Goal: Task Accomplishment & Management: Use online tool/utility

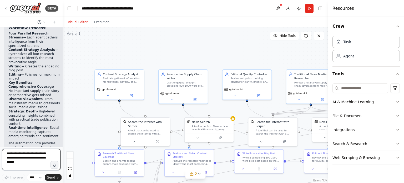
scroll to position [1569, 0]
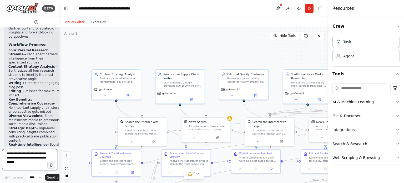
drag, startPoint x: 116, startPoint y: 82, endPoint x: 59, endPoint y: 81, distance: 57.1
click at [59, 81] on div "BETA I'd like to build a recurring supply chain blog, that gathers information …" at bounding box center [202, 91] width 404 height 183
click at [127, 92] on button at bounding box center [128, 94] width 23 height 5
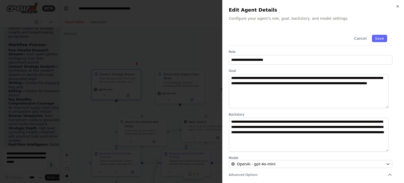
click at [251, 9] on h2 "Edit Agent Details" at bounding box center [313, 9] width 169 height 7
click at [394, 8] on h2 "Edit Agent Details" at bounding box center [313, 9] width 169 height 7
click at [360, 38] on button "Cancel" at bounding box center [360, 38] width 19 height 7
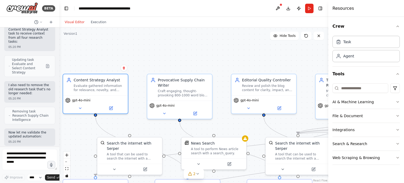
scroll to position [1201, 0]
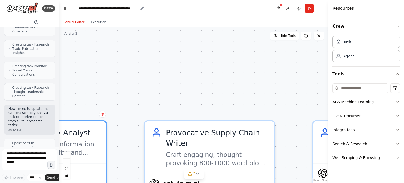
click at [135, 9] on div "**********" at bounding box center [108, 8] width 59 height 5
click at [155, 9] on header "**********" at bounding box center [193, 8] width 269 height 17
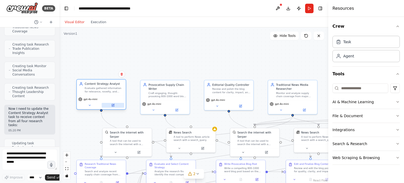
click at [111, 104] on icon at bounding box center [112, 105] width 3 height 3
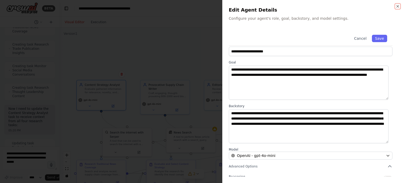
scroll to position [0, 0]
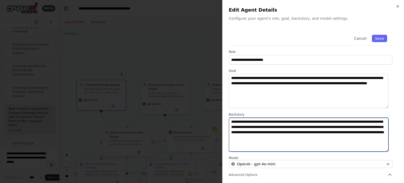
click at [267, 126] on textarea "**********" at bounding box center [309, 135] width 160 height 34
drag, startPoint x: 350, startPoint y: 139, endPoint x: 216, endPoint y: 113, distance: 136.3
click at [216, 113] on body "BETA I'd like to build a recurring supply chain blog, that gathers information …" at bounding box center [202, 91] width 404 height 183
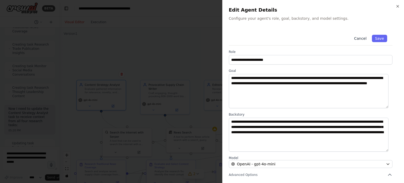
click at [353, 39] on button "Cancel" at bounding box center [360, 38] width 19 height 7
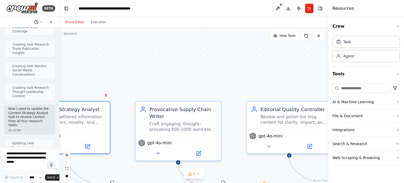
click at [37, 23] on icon at bounding box center [36, 22] width 4 height 4
click at [135, 61] on div ".deletable-edge-delete-btn { width: 20px; height: 20px; border: 0px solid #ffff…" at bounding box center [193, 104] width 269 height 155
click at [136, 55] on div ".deletable-edge-delete-btn { width: 20px; height: 20px; border: 0px solid #ffff…" at bounding box center [193, 104] width 269 height 155
click at [278, 8] on button at bounding box center [277, 8] width 8 height 9
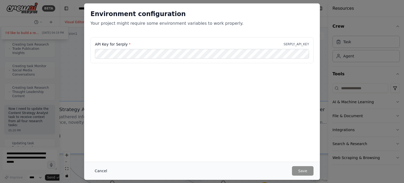
click at [92, 171] on button "Cancel" at bounding box center [100, 170] width 21 height 9
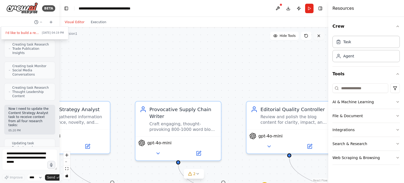
click at [322, 38] on button at bounding box center [318, 36] width 11 height 8
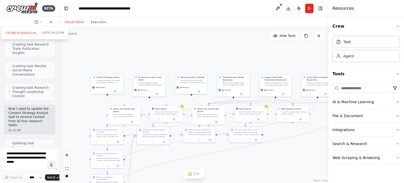
click at [24, 10] on div at bounding box center [29, 91] width 59 height 183
click at [24, 10] on img at bounding box center [22, 8] width 32 height 12
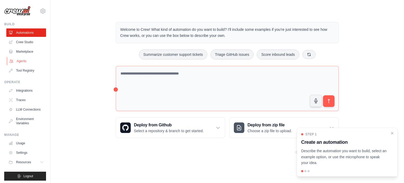
click at [24, 57] on link "Agents" at bounding box center [27, 61] width 40 height 8
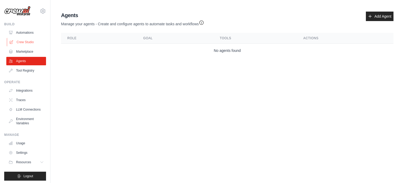
click at [24, 40] on link "Crew Studio" at bounding box center [27, 42] width 40 height 8
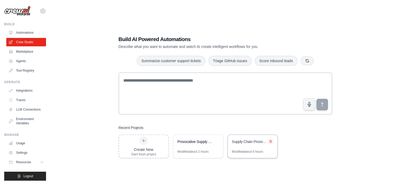
click at [272, 140] on button at bounding box center [270, 141] width 5 height 5
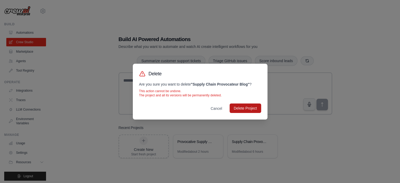
click at [245, 110] on button "Delete Project" at bounding box center [246, 107] width 32 height 9
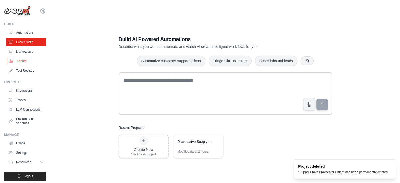
click at [17, 63] on link "Agents" at bounding box center [27, 61] width 40 height 8
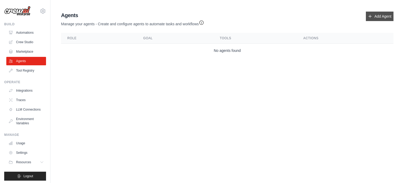
click at [370, 19] on link "Add Agent" at bounding box center [380, 16] width 28 height 9
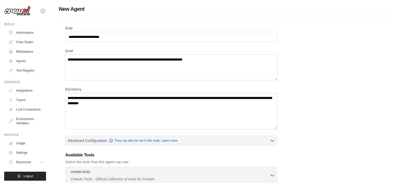
drag, startPoint x: 22, startPoint y: 15, endPoint x: 7, endPoint y: 21, distance: 16.6
click at [7, 21] on div "sajaykrishnan121189@gmail.com Settings Build Automations Crew Studio Marketplac…" at bounding box center [25, 91] width 50 height 183
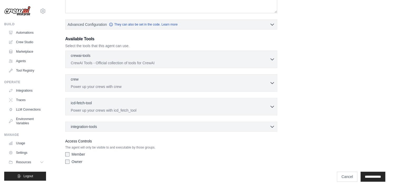
scroll to position [122, 0]
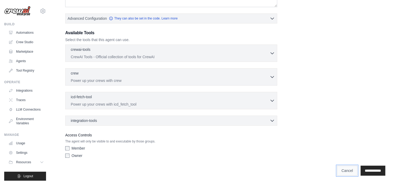
click at [339, 168] on link "Cancel" at bounding box center [347, 170] width 21 height 10
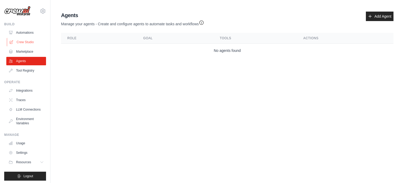
click at [19, 42] on link "Crew Studio" at bounding box center [27, 42] width 40 height 8
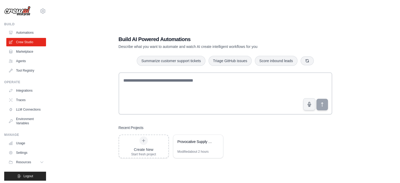
drag, startPoint x: 176, startPoint y: 142, endPoint x: 246, endPoint y: 156, distance: 71.3
click at [246, 156] on div "Create New Start fresh project Provocative Supply Chain Blog Generator Modified…" at bounding box center [225, 146] width 213 height 24
click at [192, 143] on div "Provocative Supply Chain Blog Generator" at bounding box center [195, 141] width 36 height 5
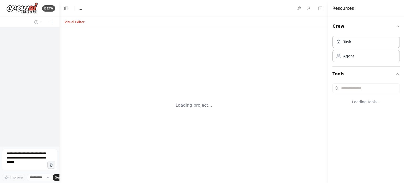
select select "****"
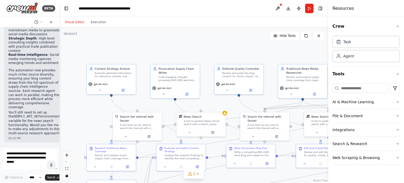
scroll to position [1688, 0]
click at [99, 90] on icon at bounding box center [99, 89] width 3 height 3
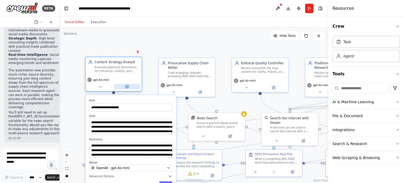
click at [128, 88] on button at bounding box center [127, 87] width 26 height 6
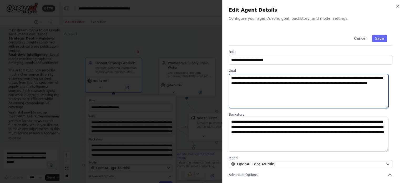
click at [258, 90] on textarea "**********" at bounding box center [309, 91] width 160 height 34
drag, startPoint x: 291, startPoint y: 90, endPoint x: 230, endPoint y: 76, distance: 62.4
click at [230, 76] on textarea "**********" at bounding box center [309, 91] width 160 height 34
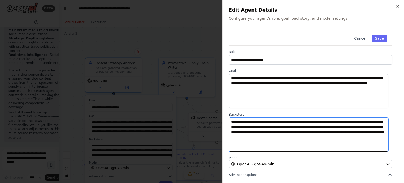
click at [250, 135] on textarea "**********" at bounding box center [309, 135] width 160 height 34
drag, startPoint x: 353, startPoint y: 136, endPoint x: 213, endPoint y: 105, distance: 143.1
click at [213, 105] on body "BETA I'd like to build a recurring supply chain blog, that gathers information …" at bounding box center [202, 91] width 404 height 183
paste textarea "**********"
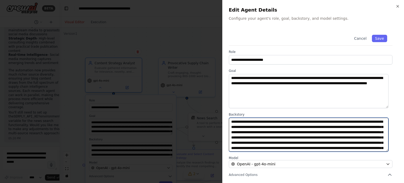
scroll to position [20, 0]
type textarea "**********"
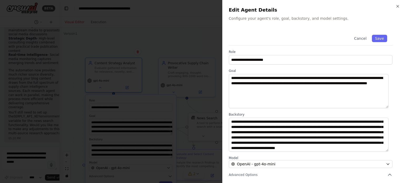
click at [225, 99] on div "**********" at bounding box center [313, 91] width 182 height 183
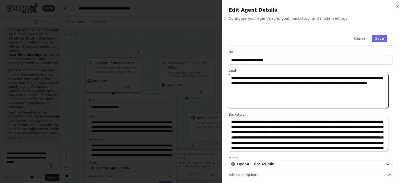
drag, startPoint x: 287, startPoint y: 89, endPoint x: 212, endPoint y: 78, distance: 75.4
click at [212, 78] on body "BETA I'd like to build a recurring supply chain blog, that gathers information …" at bounding box center [202, 91] width 404 height 183
paste textarea "**********"
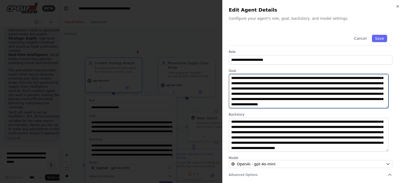
scroll to position [21, 0]
type textarea "**********"
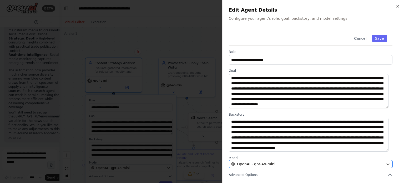
click at [386, 163] on icon "button" at bounding box center [388, 164] width 4 height 4
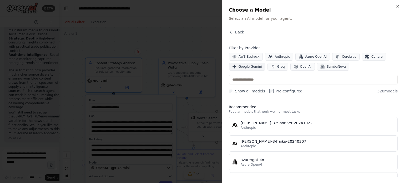
click at [243, 67] on span "Google Gemini" at bounding box center [249, 66] width 23 height 4
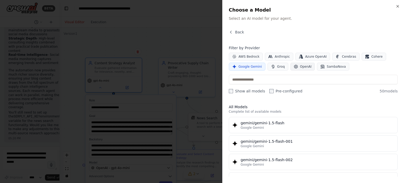
click at [296, 65] on button "OpenAI" at bounding box center [302, 67] width 25 height 8
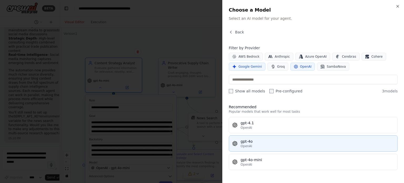
click at [268, 143] on div "gpt-4o" at bounding box center [318, 141] width 154 height 5
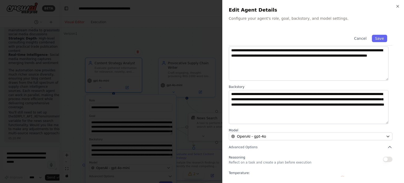
scroll to position [55, 0]
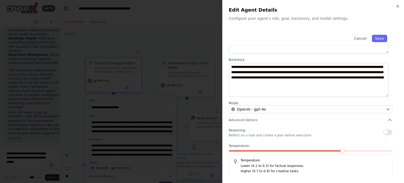
click at [383, 132] on button "button" at bounding box center [387, 131] width 9 height 5
click at [311, 151] on span at bounding box center [310, 151] width 4 height 4
click at [373, 38] on button "Save" at bounding box center [379, 38] width 15 height 7
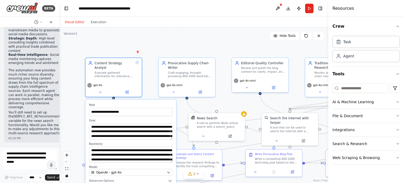
click at [160, 53] on div ".deletable-edge-delete-btn { width: 20px; height: 20px; border: 0px solid #ffff…" at bounding box center [193, 104] width 269 height 155
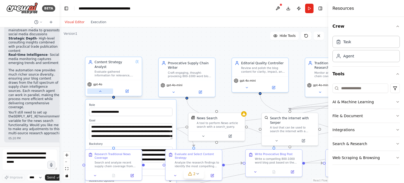
click at [102, 88] on button at bounding box center [100, 91] width 26 height 6
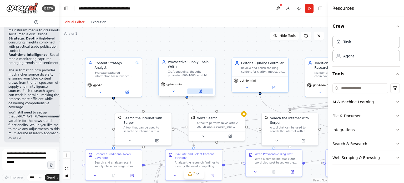
click at [203, 92] on button at bounding box center [200, 91] width 26 height 6
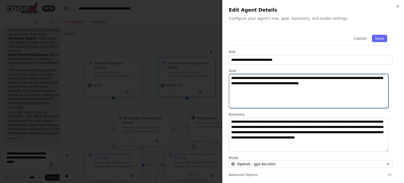
drag, startPoint x: 341, startPoint y: 82, endPoint x: 224, endPoint y: 74, distance: 117.2
click at [224, 74] on div "**********" at bounding box center [313, 91] width 182 height 183
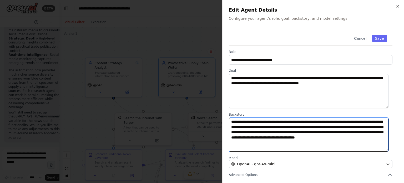
drag, startPoint x: 264, startPoint y: 143, endPoint x: 226, endPoint y: 124, distance: 42.6
click at [226, 124] on div "**********" at bounding box center [313, 91] width 182 height 183
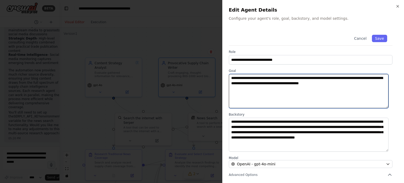
click at [258, 83] on textarea "**********" at bounding box center [309, 91] width 160 height 34
paste textarea "**********"
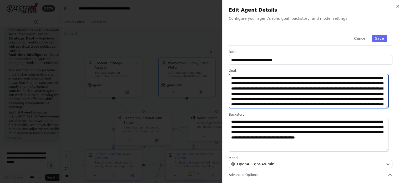
scroll to position [14, 0]
type textarea "**********"
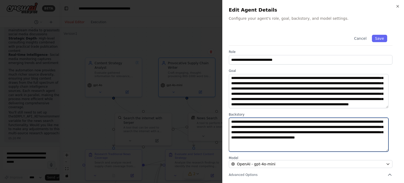
click at [264, 142] on textarea "**********" at bounding box center [309, 135] width 160 height 34
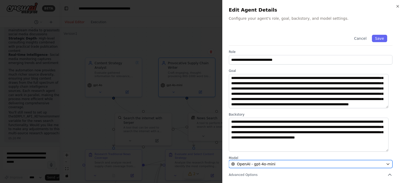
click at [386, 163] on icon "button" at bounding box center [387, 163] width 2 height 1
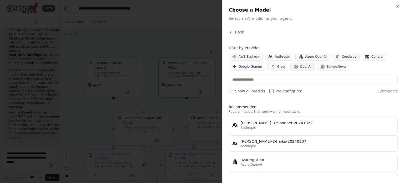
click at [300, 64] on span "OpenAI" at bounding box center [306, 66] width 12 height 4
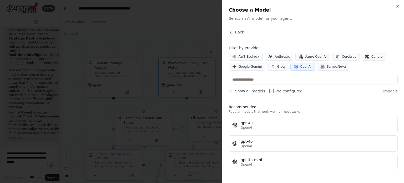
scroll to position [0, 0]
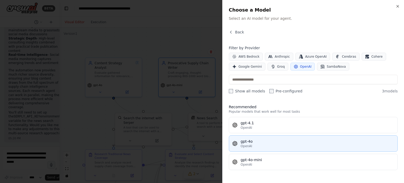
click at [274, 149] on button "gpt-4o OpenAI" at bounding box center [313, 143] width 169 height 16
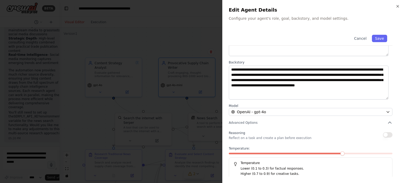
scroll to position [55, 0]
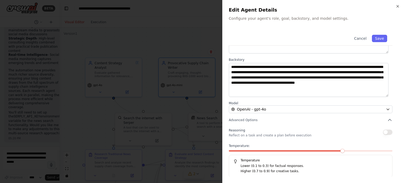
click at [383, 132] on button "button" at bounding box center [387, 131] width 9 height 5
click at [374, 39] on button "Save" at bounding box center [379, 38] width 15 height 7
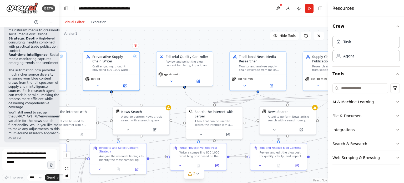
drag, startPoint x: 249, startPoint y: 50, endPoint x: 174, endPoint y: 44, distance: 75.7
click at [174, 44] on div ".deletable-edge-delete-btn { width: 20px; height: 20px; border: 0px solid #ffff…" at bounding box center [193, 104] width 269 height 155
click at [198, 82] on icon at bounding box center [198, 80] width 4 height 4
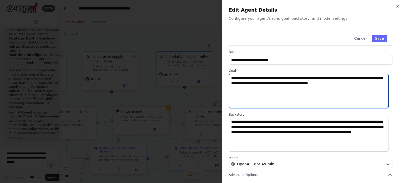
drag, startPoint x: 369, startPoint y: 84, endPoint x: 226, endPoint y: 79, distance: 143.1
click at [226, 79] on div "**********" at bounding box center [313, 91] width 182 height 183
paste textarea "**********"
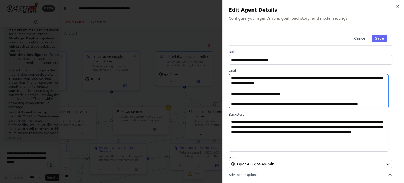
scroll to position [62, 0]
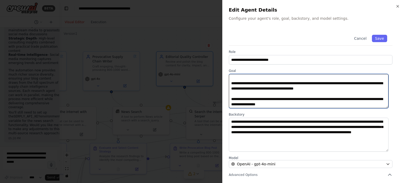
drag, startPoint x: 238, startPoint y: 100, endPoint x: 221, endPoint y: 100, distance: 16.6
click at [221, 100] on body "BETA I'd like to build a recurring supply chain blog, that gathers information …" at bounding box center [202, 91] width 404 height 183
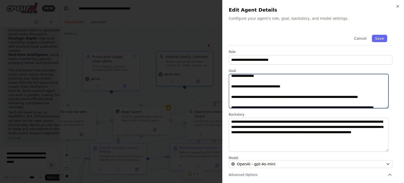
scroll to position [0, 0]
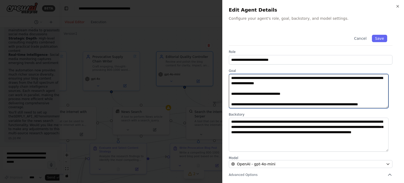
click at [233, 88] on textarea "**********" at bounding box center [309, 91] width 160 height 34
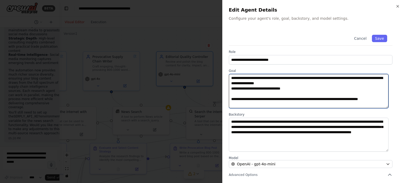
click at [235, 95] on textarea "**********" at bounding box center [309, 91] width 160 height 34
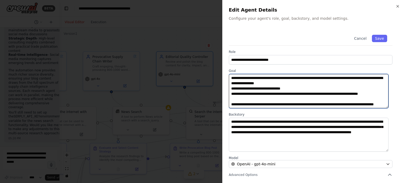
drag, startPoint x: 232, startPoint y: 102, endPoint x: 237, endPoint y: 103, distance: 5.3
click at [233, 103] on textarea "**********" at bounding box center [309, 91] width 160 height 34
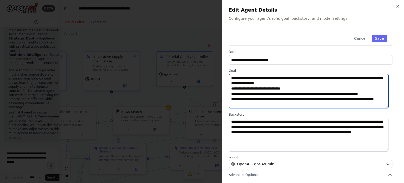
scroll to position [26, 0]
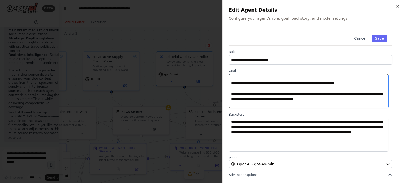
click at [232, 90] on textarea "**********" at bounding box center [309, 91] width 160 height 34
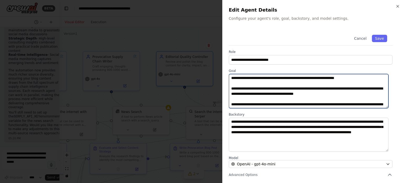
click at [231, 94] on textarea "**********" at bounding box center [309, 91] width 160 height 34
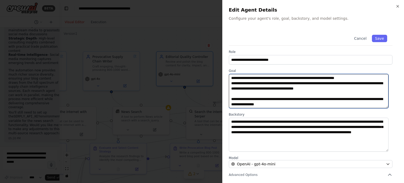
click at [231, 94] on textarea "**********" at bounding box center [309, 91] width 160 height 34
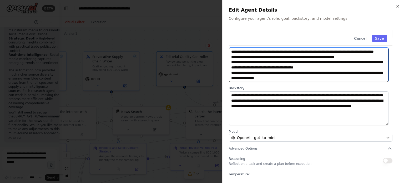
scroll to position [53, 0]
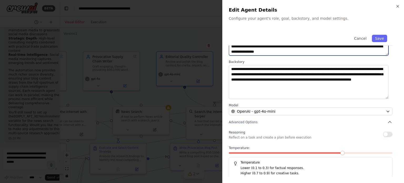
type textarea "**********"
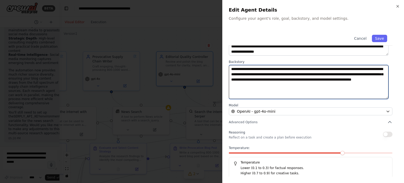
drag, startPoint x: 328, startPoint y: 85, endPoint x: 172, endPoint y: 63, distance: 158.2
click at [172, 63] on body "BETA I'd like to build a recurring supply chain blog, that gathers information …" at bounding box center [202, 91] width 404 height 183
paste textarea "**********"
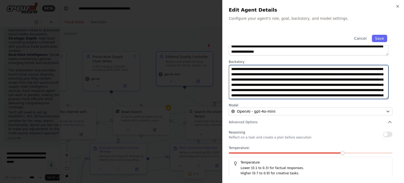
scroll to position [16, 0]
type textarea "**********"
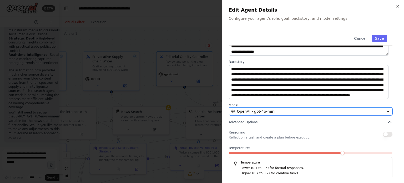
click at [386, 110] on icon "button" at bounding box center [388, 111] width 4 height 4
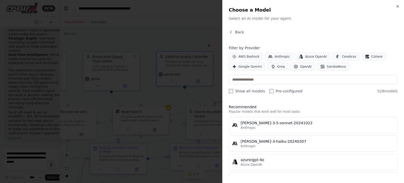
click at [264, 90] on div "Show all models Pre-configured" at bounding box center [266, 90] width 74 height 5
drag, startPoint x: 220, startPoint y: 91, endPoint x: 227, endPoint y: 92, distance: 7.2
click at [221, 91] on div at bounding box center [202, 91] width 404 height 183
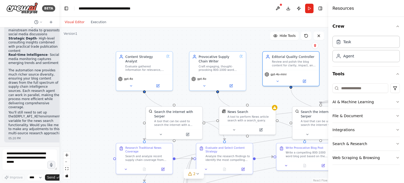
drag, startPoint x: 163, startPoint y: 96, endPoint x: 269, endPoint y: 96, distance: 106.2
click at [269, 96] on div ".deletable-edge-delete-btn { width: 20px; height: 20px; border: 0px solid #ffff…" at bounding box center [193, 104] width 269 height 155
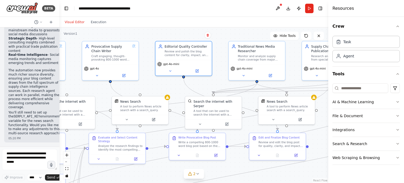
drag, startPoint x: 280, startPoint y: 97, endPoint x: 172, endPoint y: 87, distance: 107.8
click at [172, 87] on div ".deletable-edge-delete-btn { width: 20px; height: 20px; border: 0px solid #ffff…" at bounding box center [193, 104] width 269 height 155
click at [197, 72] on button at bounding box center [197, 70] width 26 height 6
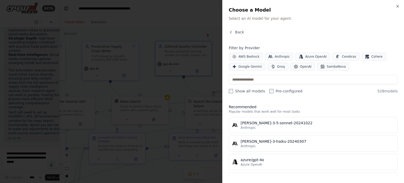
click at [240, 91] on label "Show all models" at bounding box center [247, 90] width 36 height 5
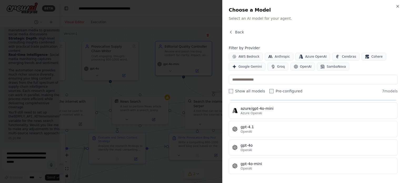
scroll to position [70, 0]
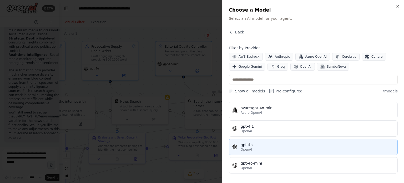
click at [268, 149] on div "OpenAI" at bounding box center [318, 149] width 154 height 4
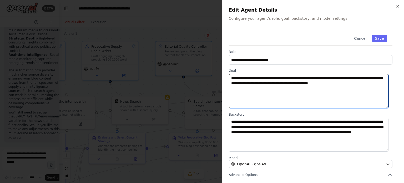
click at [285, 87] on textarea "**********" at bounding box center [309, 91] width 160 height 34
drag, startPoint x: 374, startPoint y: 82, endPoint x: 175, endPoint y: 72, distance: 199.3
click at [175, 72] on body "BETA I'd like to build a recurring supply chain blog, that gathers information …" at bounding box center [202, 91] width 404 height 183
paste textarea "**********"
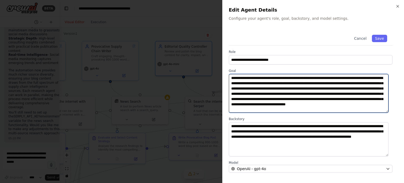
scroll to position [0, 0]
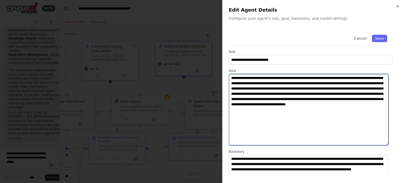
drag, startPoint x: 387, startPoint y: 107, endPoint x: 389, endPoint y: 146, distance: 39.0
click at [389, 146] on div "**********" at bounding box center [313, 149] width 169 height 240
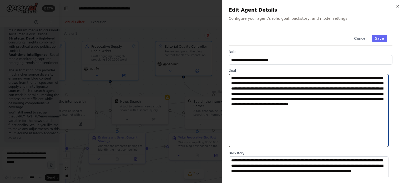
type textarea "**********"
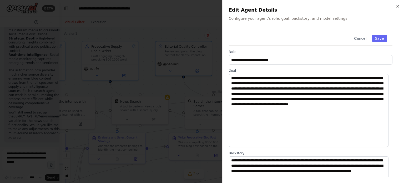
click at [383, 40] on div "Cancel Save" at bounding box center [311, 37] width 164 height 16
click at [381, 39] on button "Save" at bounding box center [379, 38] width 15 height 7
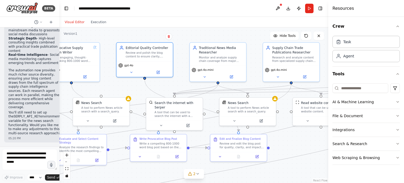
drag, startPoint x: 298, startPoint y: 59, endPoint x: 260, endPoint y: 61, distance: 38.1
click at [260, 61] on div ".deletable-edge-delete-btn { width: 20px; height: 20px; border: 0px solid #ffff…" at bounding box center [193, 104] width 269 height 155
click at [233, 78] on button at bounding box center [232, 76] width 26 height 6
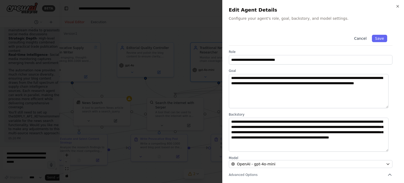
click at [362, 38] on button "Cancel" at bounding box center [360, 38] width 19 height 7
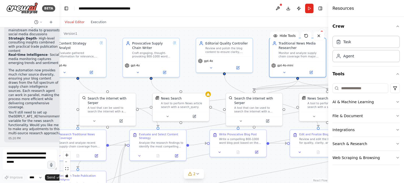
drag, startPoint x: 179, startPoint y: 54, endPoint x: 257, endPoint y: 49, distance: 78.0
click at [257, 49] on div ".deletable-edge-delete-btn { width: 20px; height: 20px; border: 0px solid #ffff…" at bounding box center [193, 104] width 269 height 155
click at [236, 68] on icon at bounding box center [237, 66] width 3 height 3
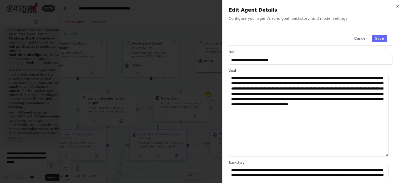
drag, startPoint x: 387, startPoint y: 107, endPoint x: 390, endPoint y: 157, distance: 50.9
click at [390, 157] on div "**********" at bounding box center [313, 154] width 169 height 251
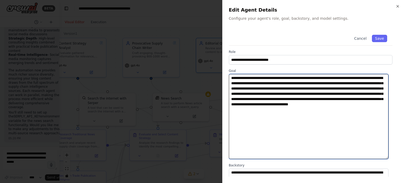
click at [296, 132] on textarea "**********" at bounding box center [309, 116] width 160 height 85
paste textarea "**********"
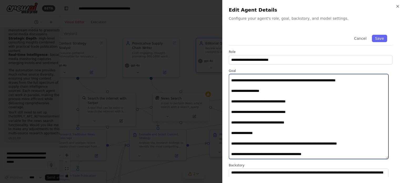
scroll to position [26, 0]
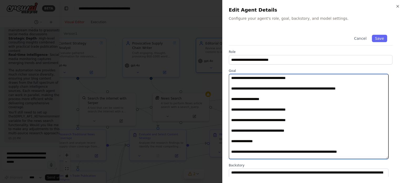
drag, startPoint x: 268, startPoint y: 104, endPoint x: 231, endPoint y: 104, distance: 36.3
click at [231, 104] on textarea at bounding box center [309, 116] width 160 height 85
click at [231, 114] on textarea at bounding box center [309, 116] width 160 height 85
click at [232, 116] on textarea at bounding box center [309, 116] width 160 height 85
click at [231, 115] on textarea at bounding box center [309, 116] width 160 height 85
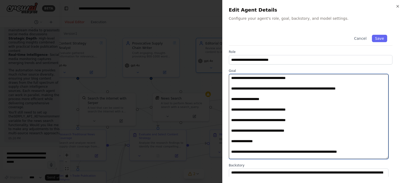
drag, startPoint x: 266, startPoint y: 104, endPoint x: 231, endPoint y: 104, distance: 35.0
click at [231, 104] on textarea at bounding box center [309, 116] width 160 height 85
click at [295, 111] on textarea at bounding box center [309, 116] width 160 height 85
click at [266, 103] on textarea at bounding box center [309, 116] width 160 height 85
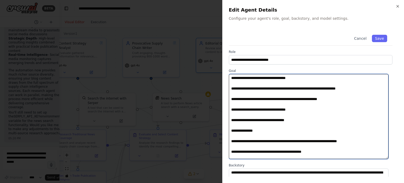
click at [345, 105] on textarea at bounding box center [309, 116] width 160 height 85
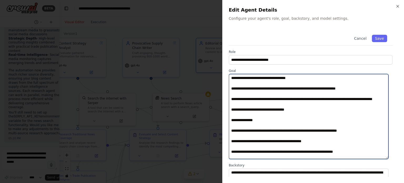
click at [271, 109] on textarea at bounding box center [309, 116] width 160 height 85
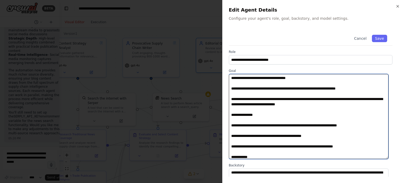
click at [336, 109] on textarea at bounding box center [309, 116] width 160 height 85
click at [262, 123] on textarea at bounding box center [309, 116] width 160 height 85
click at [262, 122] on textarea at bounding box center [309, 116] width 160 height 85
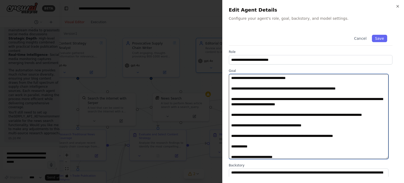
click at [260, 124] on textarea at bounding box center [309, 116] width 160 height 85
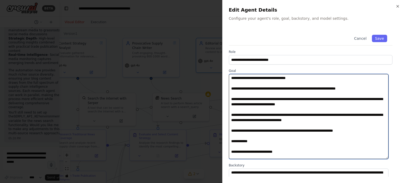
click at [342, 123] on textarea at bounding box center [309, 116] width 160 height 85
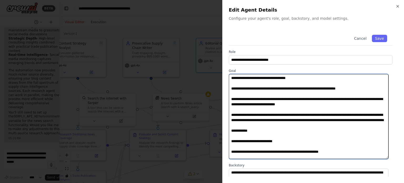
click at [242, 134] on textarea at bounding box center [309, 116] width 160 height 85
click at [259, 141] on textarea at bounding box center [309, 116] width 160 height 85
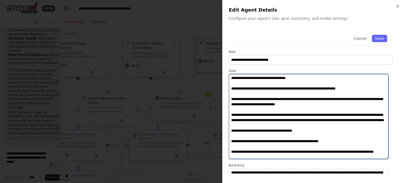
click at [315, 140] on textarea at bounding box center [309, 116] width 160 height 85
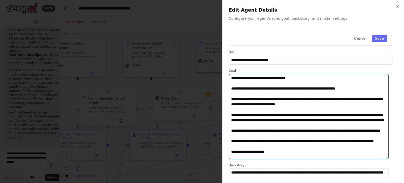
click at [284, 145] on textarea at bounding box center [309, 116] width 160 height 85
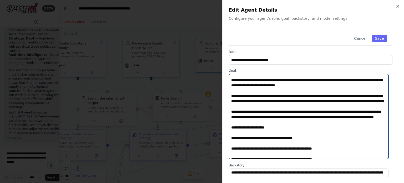
scroll to position [53, 0]
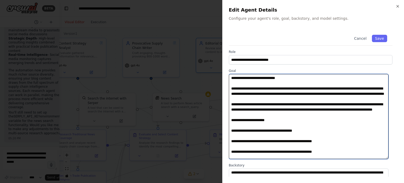
click at [279, 134] on textarea at bounding box center [309, 116] width 160 height 85
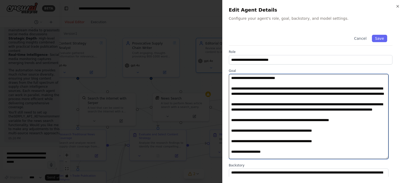
click at [361, 136] on textarea at bounding box center [309, 116] width 160 height 85
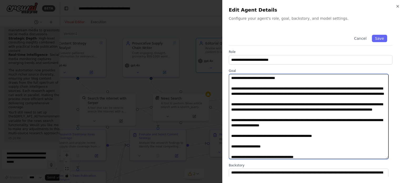
click at [308, 143] on textarea at bounding box center [309, 116] width 160 height 85
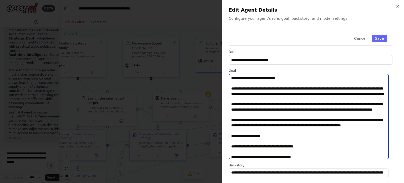
click at [286, 147] on textarea at bounding box center [309, 116] width 160 height 85
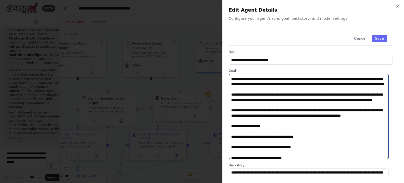
scroll to position [79, 0]
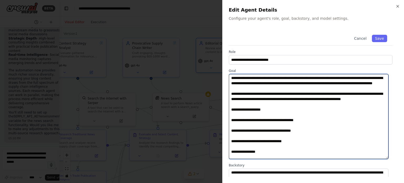
click at [279, 132] on textarea at bounding box center [309, 116] width 160 height 85
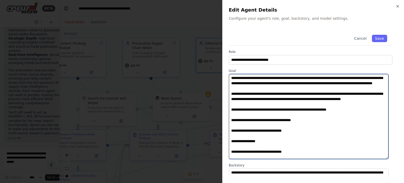
click at [355, 130] on textarea at bounding box center [309, 116] width 160 height 85
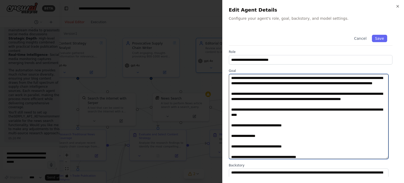
click at [296, 138] on textarea at bounding box center [309, 116] width 160 height 85
click at [294, 136] on textarea at bounding box center [309, 116] width 160 height 85
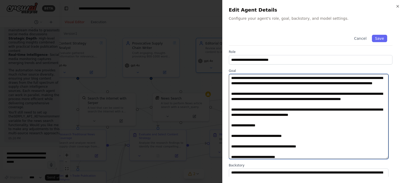
click at [348, 131] on textarea at bounding box center [309, 116] width 160 height 85
click at [354, 135] on textarea at bounding box center [309, 116] width 160 height 85
click at [279, 147] on textarea at bounding box center [309, 116] width 160 height 85
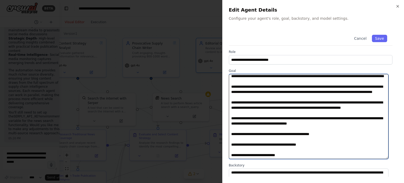
click at [336, 146] on textarea at bounding box center [309, 116] width 160 height 85
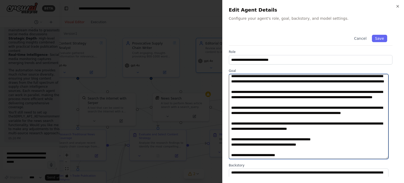
scroll to position [86, 0]
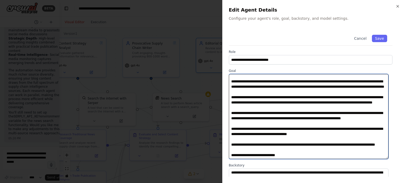
click at [290, 144] on textarea at bounding box center [309, 116] width 160 height 85
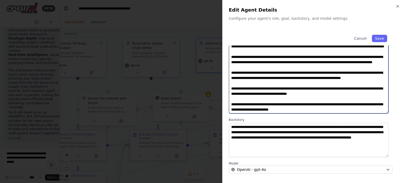
scroll to position [53, 0]
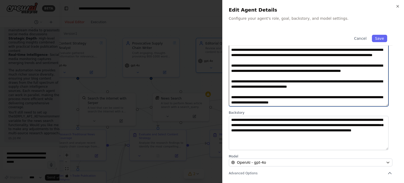
type textarea "**********"
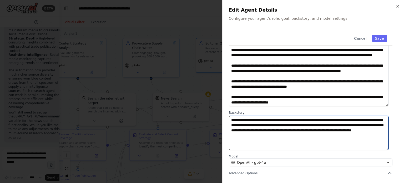
drag, startPoint x: 315, startPoint y: 136, endPoint x: 229, endPoint y: 111, distance: 89.6
click at [229, 111] on div "**********" at bounding box center [311, 129] width 164 height 39
paste textarea "**********"
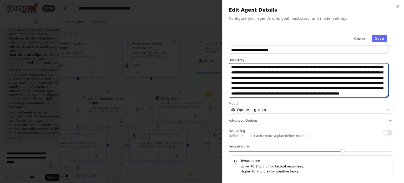
scroll to position [106, 0]
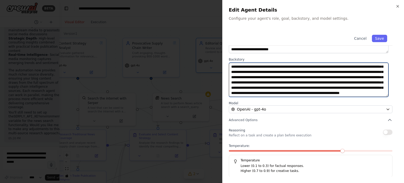
type textarea "**********"
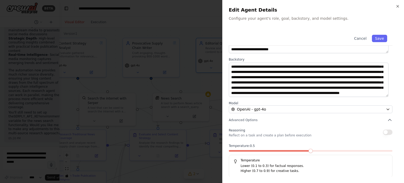
click at [308, 151] on span at bounding box center [310, 151] width 4 height 4
click at [376, 37] on button "Save" at bounding box center [379, 38] width 15 height 7
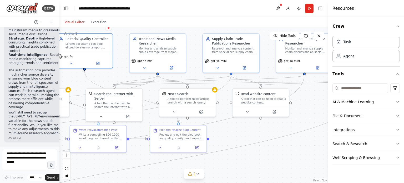
drag, startPoint x: 258, startPoint y: 74, endPoint x: 119, endPoint y: 70, distance: 139.9
click at [119, 70] on div ".deletable-edge-delete-btn { width: 20px; height: 20px; border: 0px solid #ffff…" at bounding box center [193, 104] width 269 height 155
click at [172, 68] on icon at bounding box center [171, 66] width 3 height 3
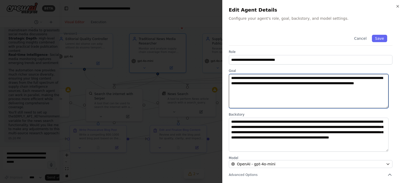
drag, startPoint x: 290, startPoint y: 91, endPoint x: 212, endPoint y: 75, distance: 79.6
click at [212, 75] on body "BETA I'd like to build a recurring supply chain blog, that gathers information …" at bounding box center [202, 91] width 404 height 183
paste textarea "**********"
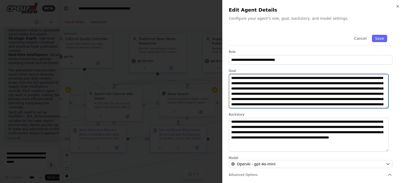
scroll to position [16, 0]
type textarea "**********"
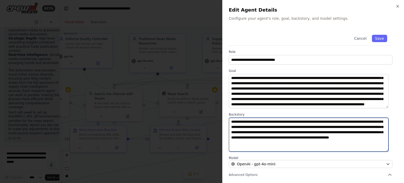
click at [273, 129] on textarea "**********" at bounding box center [309, 135] width 160 height 34
paste textarea "**********"
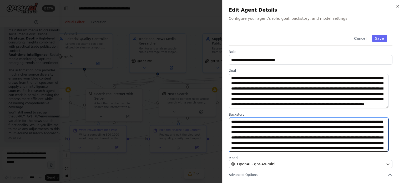
scroll to position [20, 0]
type textarea "**********"
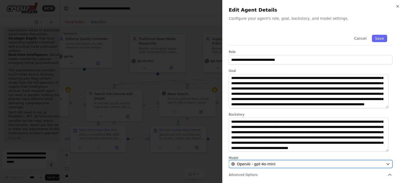
click at [386, 162] on icon "button" at bounding box center [388, 164] width 4 height 4
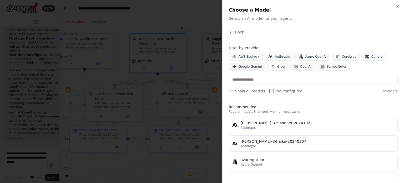
click at [249, 67] on span "Google Gemini" at bounding box center [249, 66] width 23 height 4
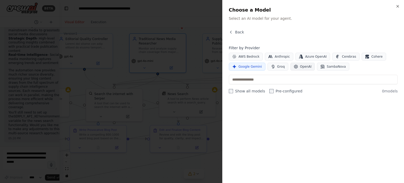
click at [290, 67] on button "OpenAI" at bounding box center [302, 67] width 25 height 8
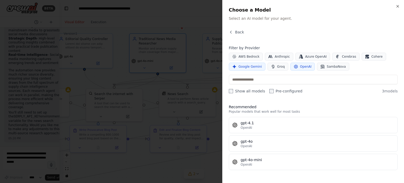
click at [249, 91] on label "Show all models" at bounding box center [247, 90] width 36 height 5
click at [265, 91] on div "Show all models Pre-configured" at bounding box center [266, 90] width 74 height 5
click at [253, 91] on label "Show all models" at bounding box center [247, 90] width 36 height 5
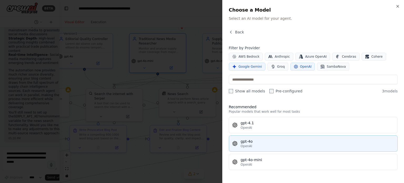
click at [252, 144] on div "OpenAI" at bounding box center [318, 146] width 154 height 4
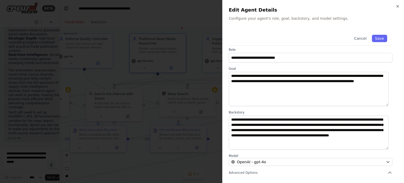
scroll to position [0, 0]
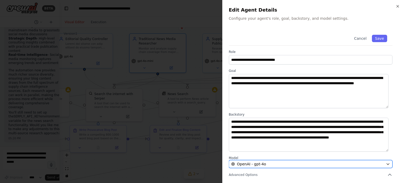
click at [262, 162] on span "OpenAI - gpt-4o" at bounding box center [251, 163] width 29 height 5
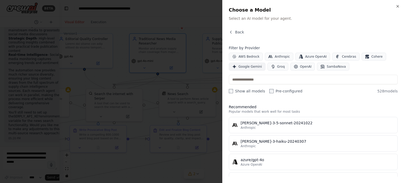
click at [251, 68] on span "Google Gemini" at bounding box center [249, 66] width 23 height 4
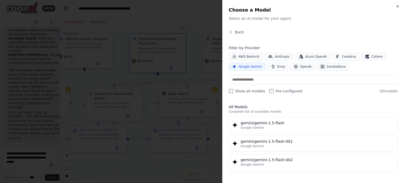
click at [229, 88] on div "Filter by Provider AWS Bedrock Anthropic Azure OpenAI Cerebras Cohere Google Ge…" at bounding box center [313, 69] width 169 height 48
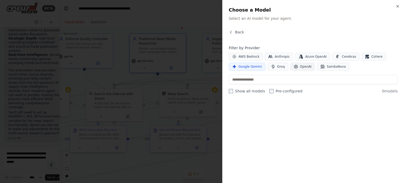
click at [301, 69] on button "OpenAI" at bounding box center [302, 67] width 25 height 8
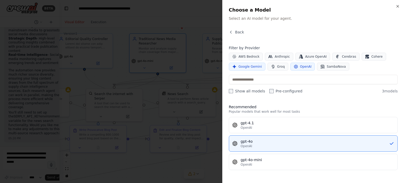
click at [253, 68] on span "Google Gemini" at bounding box center [249, 66] width 23 height 4
click at [238, 33] on span "Back" at bounding box center [239, 31] width 9 height 5
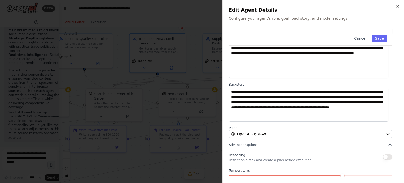
scroll to position [55, 0]
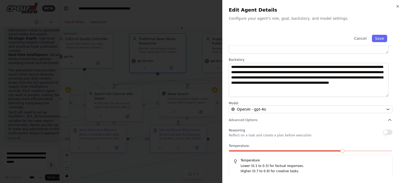
click at [291, 149] on div "Temperature: Temperature Lower (0.1 to 0.3) for factual responses. Higher (0.7 …" at bounding box center [311, 160] width 164 height 33
click at [277, 150] on span at bounding box center [279, 151] width 4 height 4
click at [372, 37] on button "Save" at bounding box center [379, 38] width 15 height 7
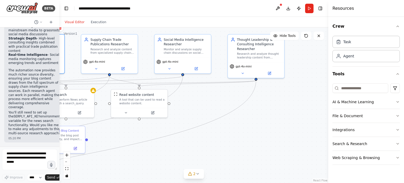
drag, startPoint x: 300, startPoint y: 141, endPoint x: 178, endPoint y: 141, distance: 121.5
click at [178, 141] on div ".deletable-edge-delete-btn { width: 20px; height: 20px; border: 0px solid #ffff…" at bounding box center [193, 104] width 269 height 155
click at [196, 66] on icon at bounding box center [196, 67] width 3 height 3
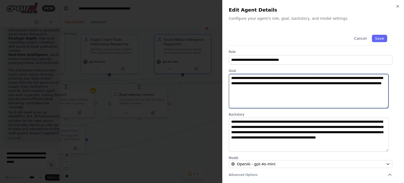
drag, startPoint x: 346, startPoint y: 89, endPoint x: 213, endPoint y: 75, distance: 133.8
click at [213, 75] on body "BETA I'd like to build a recurring supply chain blog, that gathers information …" at bounding box center [202, 91] width 404 height 183
paste textarea "**********"
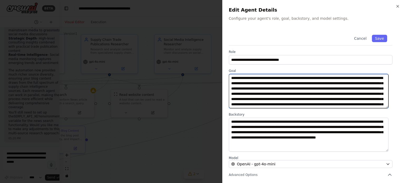
scroll to position [14, 0]
type textarea "**********"
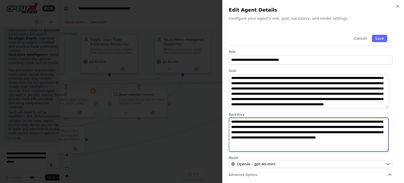
click at [276, 132] on textarea "**********" at bounding box center [309, 135] width 160 height 34
paste textarea "**********"
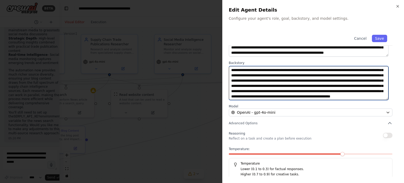
scroll to position [53, 0]
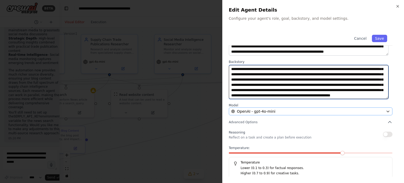
type textarea "**********"
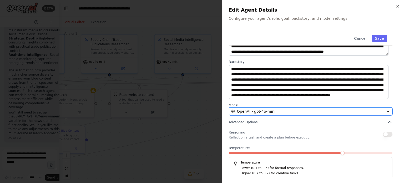
click at [366, 110] on div "OpenAI - gpt-4o-mini" at bounding box center [307, 111] width 152 height 5
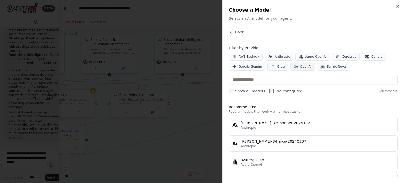
click at [300, 66] on span "OpenAI" at bounding box center [306, 66] width 12 height 4
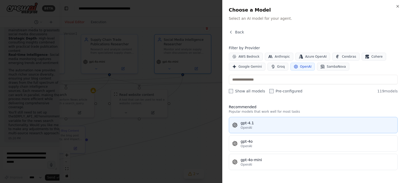
click at [253, 129] on div "OpenAI" at bounding box center [318, 127] width 154 height 4
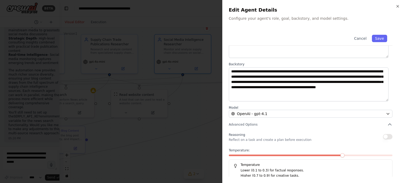
scroll to position [55, 0]
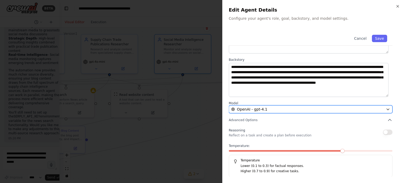
click at [283, 110] on div "OpenAI - gpt-4.1" at bounding box center [307, 108] width 152 height 5
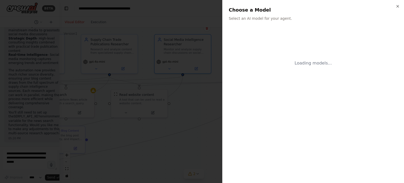
scroll to position [0, 0]
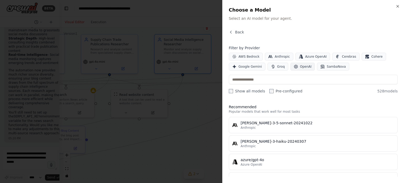
click at [301, 68] on span "OpenAI" at bounding box center [306, 66] width 12 height 4
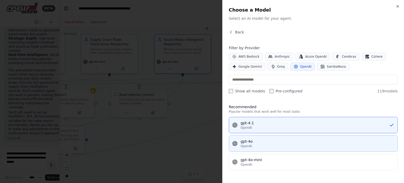
click at [252, 148] on button "gpt-4o OpenAI" at bounding box center [313, 143] width 169 height 16
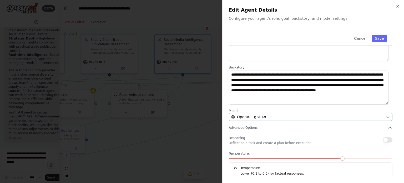
scroll to position [55, 0]
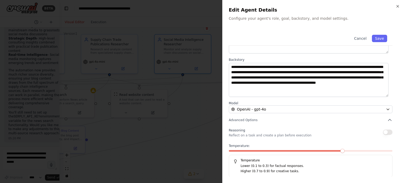
click at [380, 130] on div "Reasoning Reflect on a task and create a plan before execution" at bounding box center [311, 132] width 164 height 11
click at [383, 131] on button "button" at bounding box center [387, 131] width 9 height 5
click at [340, 150] on span at bounding box center [342, 151] width 4 height 4
click at [376, 35] on button "Save" at bounding box center [379, 38] width 15 height 7
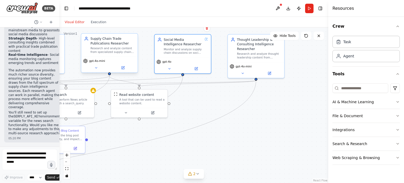
click at [125, 71] on div "gpt-4o-mini" at bounding box center [109, 65] width 56 height 16
click at [123, 68] on icon at bounding box center [122, 67] width 3 height 3
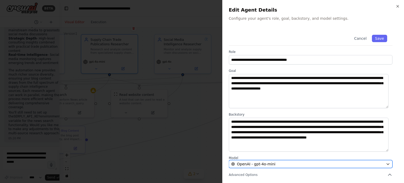
click at [288, 165] on div "OpenAI - gpt-4o-mini" at bounding box center [307, 163] width 152 height 5
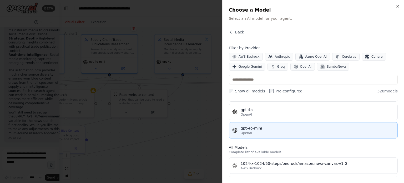
scroll to position [79, 0]
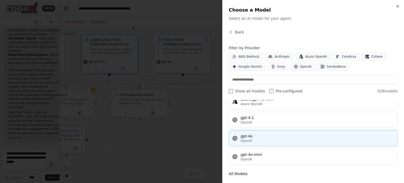
click at [281, 139] on div "OpenAI" at bounding box center [318, 141] width 154 height 4
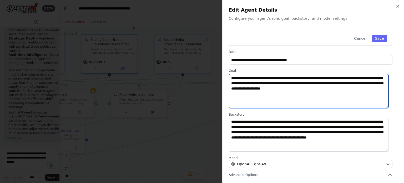
click at [296, 91] on textarea "**********" at bounding box center [309, 91] width 160 height 34
paste textarea "**********"
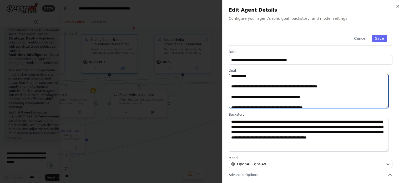
scroll to position [105, 0]
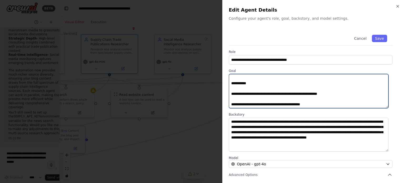
click at [282, 100] on textarea at bounding box center [309, 91] width 160 height 34
type textarea "**********"
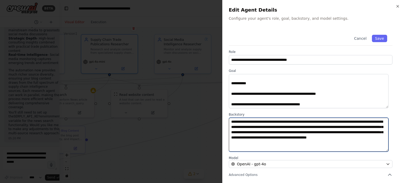
drag, startPoint x: 290, startPoint y: 144, endPoint x: 219, endPoint y: 122, distance: 74.5
click at [219, 122] on body "BETA I'd like to build a recurring supply chain blog, that gathers information …" at bounding box center [202, 91] width 404 height 183
paste textarea "**********"
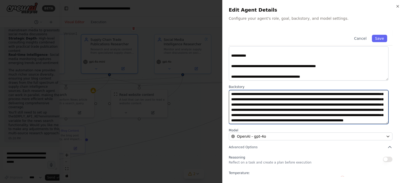
scroll to position [55, 0]
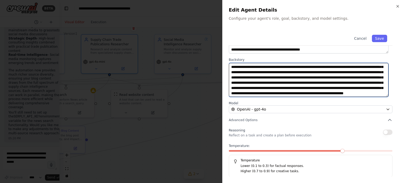
type textarea "**********"
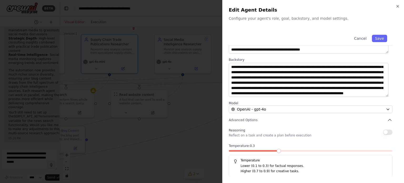
click at [281, 150] on span at bounding box center [279, 151] width 4 height 4
click at [386, 131] on button "button" at bounding box center [387, 131] width 9 height 5
click at [376, 37] on button "Save" at bounding box center [379, 38] width 15 height 7
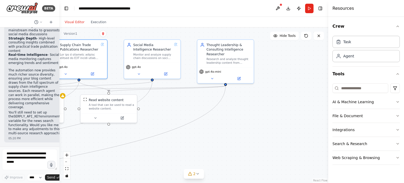
drag, startPoint x: 205, startPoint y: 99, endPoint x: 175, endPoint y: 104, distance: 30.9
click at [175, 104] on div ".deletable-edge-delete-btn { width: 20px; height: 20px; border: 0px solid #ffff…" at bounding box center [193, 104] width 269 height 155
click at [240, 75] on button at bounding box center [239, 78] width 26 height 6
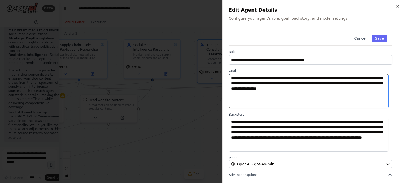
click at [342, 91] on textarea "**********" at bounding box center [309, 91] width 160 height 34
drag, startPoint x: 336, startPoint y: 89, endPoint x: 217, endPoint y: 77, distance: 119.7
click at [217, 77] on body "BETA I'd like to build a recurring supply chain blog, that gathers information …" at bounding box center [202, 91] width 404 height 183
paste textarea "**********"
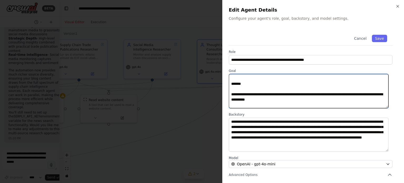
scroll to position [0, 0]
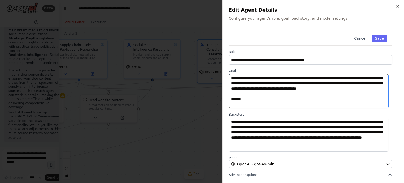
click at [367, 88] on textarea "**********" at bounding box center [309, 91] width 160 height 34
click at [237, 105] on textarea "**********" at bounding box center [309, 91] width 160 height 34
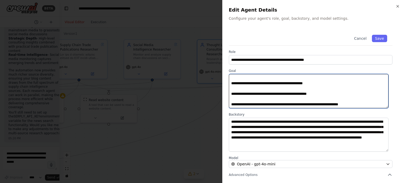
scroll to position [55, 0]
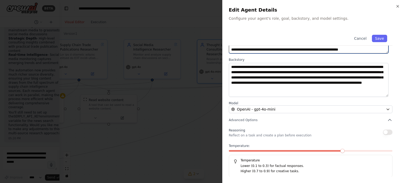
type textarea "**********"
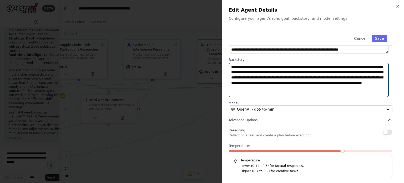
drag, startPoint x: 368, startPoint y: 89, endPoint x: 226, endPoint y: 62, distance: 144.5
click at [226, 62] on div "**********" at bounding box center [313, 91] width 182 height 183
paste textarea "**********"
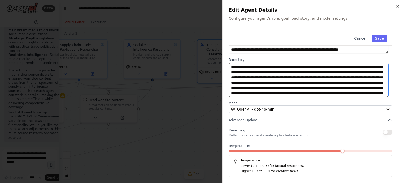
scroll to position [20, 0]
type textarea "**********"
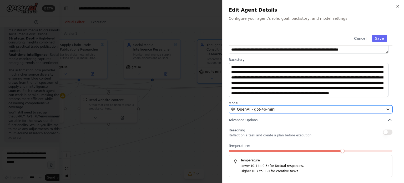
click at [377, 109] on div "OpenAI - gpt-4o-mini" at bounding box center [307, 108] width 152 height 5
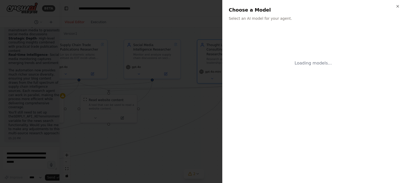
scroll to position [0, 0]
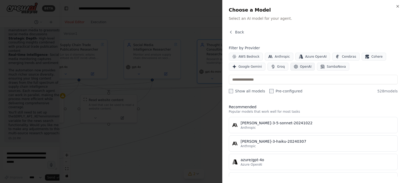
click at [295, 67] on button "OpenAI" at bounding box center [302, 67] width 25 height 8
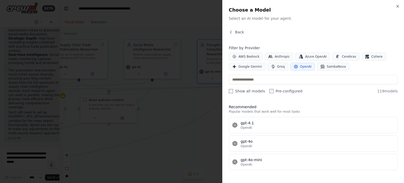
click at [251, 90] on label "Show all models" at bounding box center [247, 90] width 36 height 5
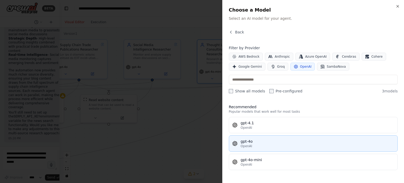
click at [263, 139] on div "gpt-4o" at bounding box center [318, 141] width 154 height 5
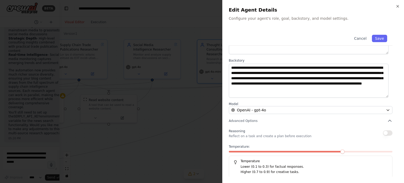
scroll to position [55, 0]
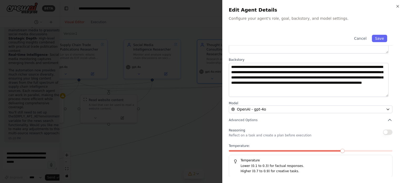
click at [384, 129] on button "button" at bounding box center [387, 131] width 9 height 5
click at [296, 151] on span at bounding box center [294, 151] width 4 height 4
click at [296, 151] on span at bounding box center [311, 151] width 164 height 2
click at [277, 150] on span at bounding box center [279, 151] width 4 height 4
click at [374, 39] on button "Save" at bounding box center [379, 38] width 15 height 7
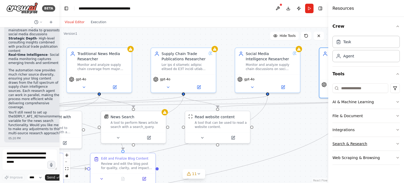
drag, startPoint x: 202, startPoint y: 132, endPoint x: 334, endPoint y: 147, distance: 132.8
click at [334, 147] on div "BETA I'd like to build a recurring supply chain blog, that gathers information …" at bounding box center [202, 91] width 404 height 183
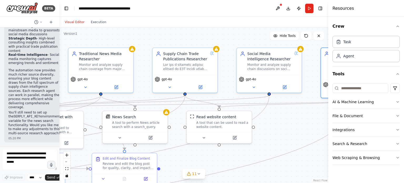
drag, startPoint x: 151, startPoint y: 40, endPoint x: 334, endPoint y: 48, distance: 183.7
click at [332, 48] on div "BETA I'd like to build a recurring supply chain blog, that gathers information …" at bounding box center [202, 91] width 404 height 183
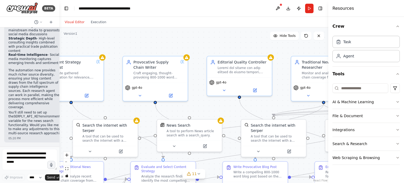
drag, startPoint x: 205, startPoint y: 41, endPoint x: 298, endPoint y: 40, distance: 92.8
click at [317, 40] on div ".deletable-edge-delete-btn { width: 20px; height: 20px; border: 0px solid #ffff…" at bounding box center [193, 104] width 269 height 155
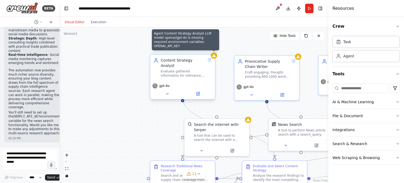
click at [214, 57] on icon at bounding box center [213, 55] width 3 height 3
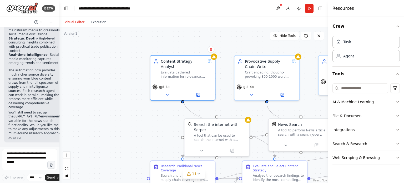
click at [233, 51] on div ".deletable-edge-delete-btn { width: 20px; height: 20px; border: 0px solid #ffff…" at bounding box center [193, 104] width 269 height 155
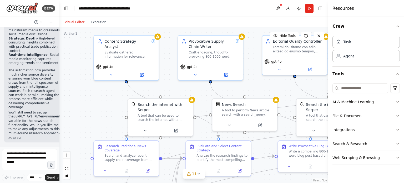
drag, startPoint x: 117, startPoint y: 62, endPoint x: 61, endPoint y: 43, distance: 58.4
click at [61, 43] on div ".deletable-edge-delete-btn { width: 20px; height: 20px; border: 0px solid #ffff…" at bounding box center [193, 104] width 269 height 155
click at [323, 7] on button "Toggle Right Sidebar" at bounding box center [320, 8] width 7 height 7
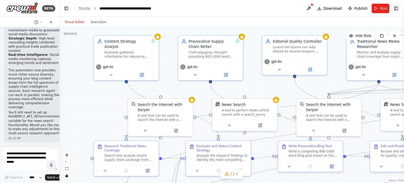
click at [396, 9] on button "Toggle Right Sidebar" at bounding box center [395, 8] width 7 height 7
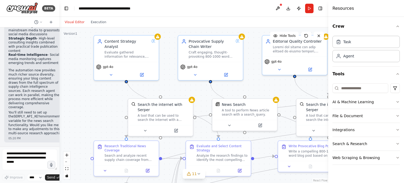
click at [324, 9] on header "**********" at bounding box center [193, 8] width 269 height 17
click at [323, 8] on button "Toggle Right Sidebar" at bounding box center [320, 8] width 7 height 7
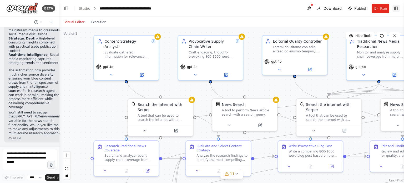
click at [396, 8] on button "Toggle Right Sidebar" at bounding box center [395, 8] width 7 height 7
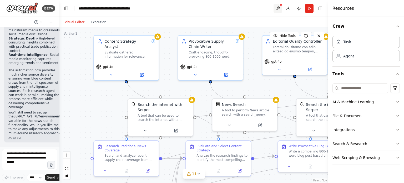
click at [277, 9] on button at bounding box center [277, 8] width 8 height 9
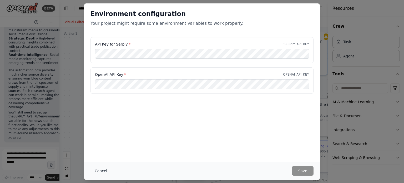
click at [100, 172] on button "Cancel" at bounding box center [100, 170] width 21 height 9
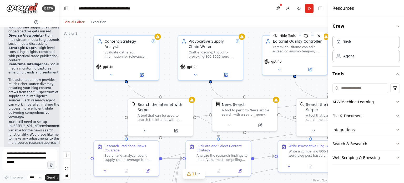
scroll to position [1688, 0]
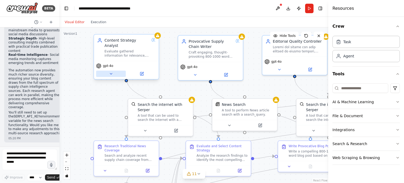
click at [111, 72] on icon at bounding box center [111, 74] width 4 height 4
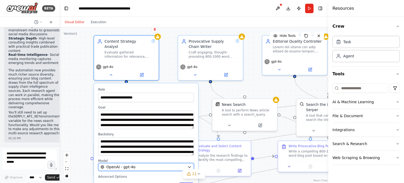
click at [188, 165] on icon "button" at bounding box center [189, 167] width 4 height 4
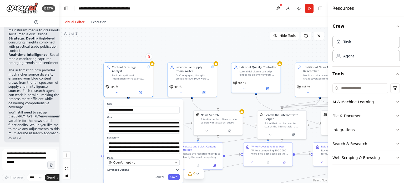
click at [178, 168] on icon "button" at bounding box center [178, 170] width 4 height 4
click at [175, 176] on button "button" at bounding box center [175, 178] width 7 height 4
click at [140, 90] on button at bounding box center [140, 91] width 23 height 5
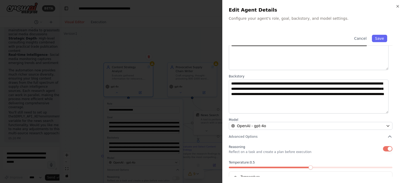
scroll to position [55, 0]
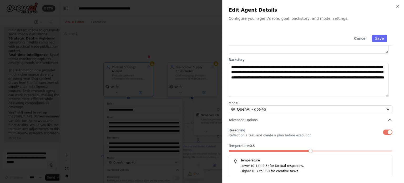
click at [383, 130] on button "button" at bounding box center [387, 131] width 9 height 5
click at [381, 35] on button "Save" at bounding box center [379, 38] width 15 height 7
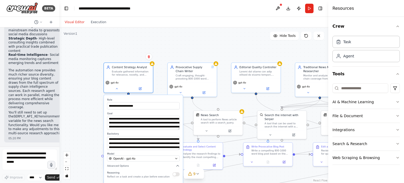
click at [192, 54] on div ".deletable-edge-delete-btn { width: 20px; height: 20px; border: 0px solid #ffff…" at bounding box center [193, 104] width 269 height 155
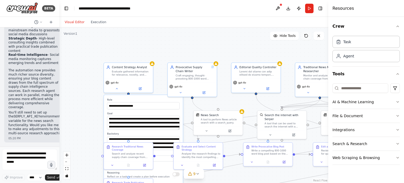
click at [307, 38] on icon at bounding box center [306, 36] width 4 height 4
click at [143, 89] on button at bounding box center [140, 87] width 23 height 5
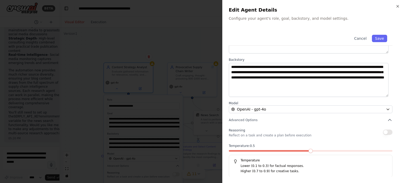
click at [385, 132] on button "button" at bounding box center [387, 131] width 9 height 5
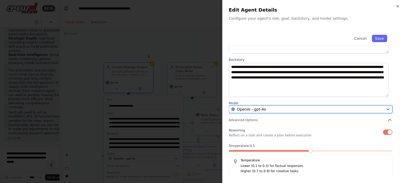
click at [370, 108] on div "OpenAI - gpt-4o" at bounding box center [307, 108] width 152 height 5
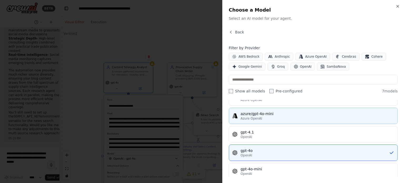
scroll to position [70, 0]
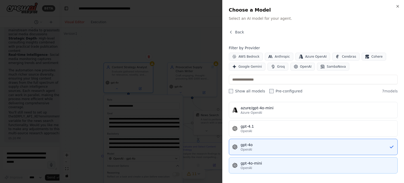
click at [262, 167] on div "OpenAI" at bounding box center [318, 168] width 154 height 4
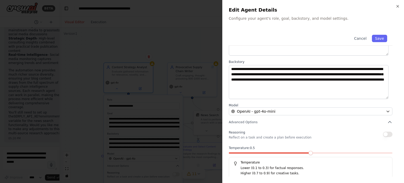
scroll to position [0, 0]
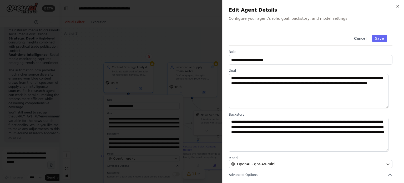
click at [363, 36] on button "Cancel" at bounding box center [360, 38] width 19 height 7
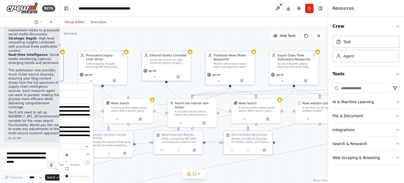
drag, startPoint x: 227, startPoint y: 46, endPoint x: 205, endPoint y: 43, distance: 22.3
click at [205, 43] on div ".deletable-edge-delete-btn { width: 20px; height: 20px; border: 0px solid #ffff…" at bounding box center [193, 104] width 269 height 155
click at [303, 80] on button at bounding box center [305, 80] width 23 height 5
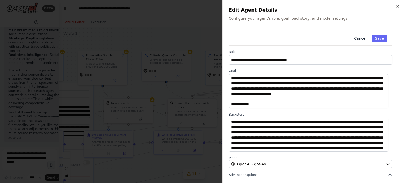
click at [362, 38] on button "Cancel" at bounding box center [360, 38] width 19 height 7
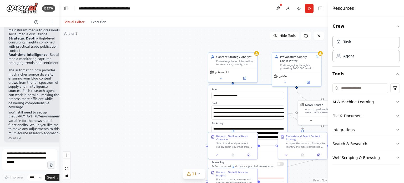
drag, startPoint x: 131, startPoint y: 41, endPoint x: 325, endPoint y: 42, distance: 194.0
click at [325, 42] on div ".deletable-edge-delete-btn { width: 20px; height: 20px; border: 0px solid #ffff…" at bounding box center [193, 104] width 269 height 155
drag, startPoint x: 294, startPoint y: 38, endPoint x: 209, endPoint y: 38, distance: 84.9
click at [209, 38] on div "Version 1 Hide Tools .deletable-edge-delete-btn { width: 20px; height: 20px; bo…" at bounding box center [193, 104] width 269 height 155
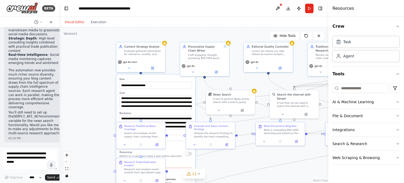
drag, startPoint x: 235, startPoint y: 39, endPoint x: 143, endPoint y: 29, distance: 92.6
click at [143, 29] on div ".deletable-edge-delete-btn { width: 20px; height: 20px; border: 0px solid #ffff…" at bounding box center [193, 104] width 269 height 155
click at [216, 72] on icon at bounding box center [216, 71] width 2 height 2
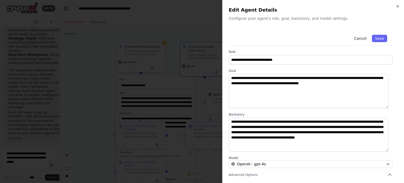
click at [360, 40] on button "Cancel" at bounding box center [360, 38] width 19 height 7
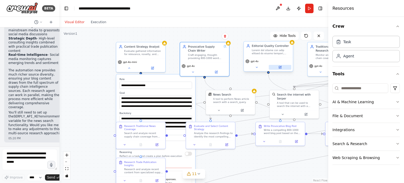
click at [276, 65] on button at bounding box center [280, 67] width 23 height 5
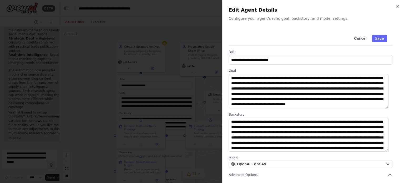
click at [356, 37] on button "Cancel" at bounding box center [360, 38] width 19 height 7
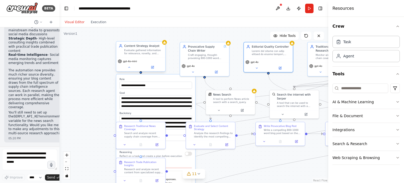
click at [156, 70] on div "gpt-4o-mini" at bounding box center [140, 64] width 49 height 14
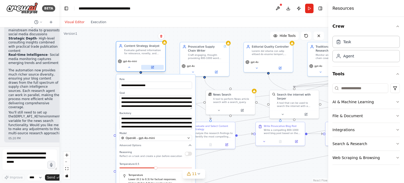
click at [152, 67] on icon at bounding box center [153, 67] width 2 height 2
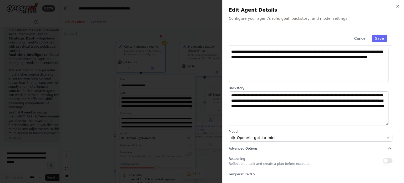
scroll to position [53, 0]
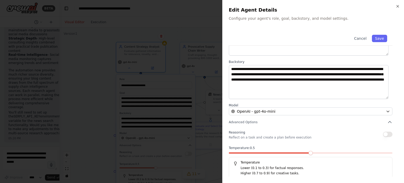
click at [383, 135] on button "button" at bounding box center [387, 133] width 9 height 5
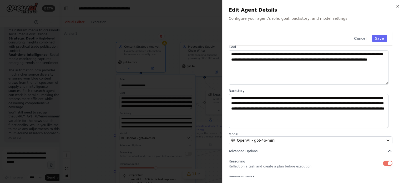
scroll to position [0, 0]
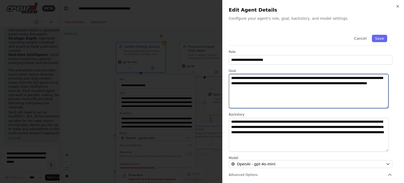
drag, startPoint x: 293, startPoint y: 87, endPoint x: 210, endPoint y: 70, distance: 84.5
click at [210, 70] on body "BETA I'd like to build a recurring supply chain blog, that gathers information …" at bounding box center [202, 91] width 404 height 183
paste textarea "**********"
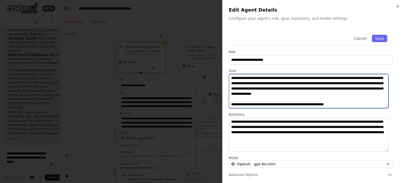
scroll to position [46, 0]
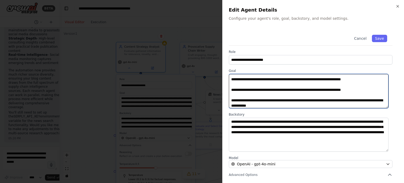
type textarea "**********"
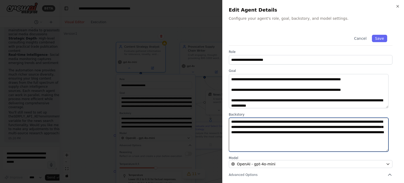
click at [271, 133] on textarea "**********" at bounding box center [309, 135] width 160 height 34
paste textarea "**********"
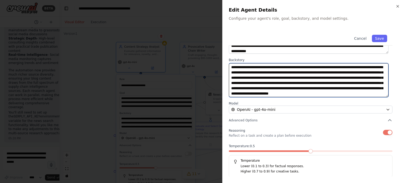
scroll to position [55, 0]
type textarea "**********"
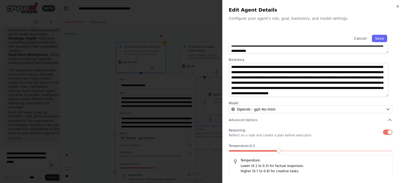
click at [281, 151] on span at bounding box center [279, 151] width 4 height 4
click at [376, 38] on button "Save" at bounding box center [379, 38] width 15 height 7
type textarea "**********"
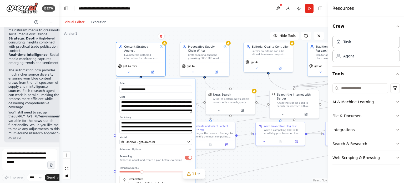
click at [99, 54] on div ".deletable-edge-delete-btn { width: 20px; height: 20px; border: 0px solid #ffff…" at bounding box center [193, 104] width 269 height 155
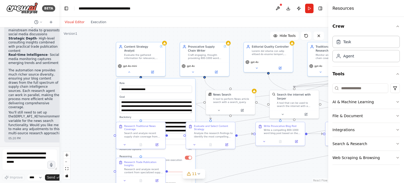
click at [93, 80] on div ".deletable-edge-delete-btn { width: 20px; height: 20px; border: 0px solid #ffff…" at bounding box center [193, 104] width 269 height 155
click at [131, 69] on button at bounding box center [129, 71] width 23 height 5
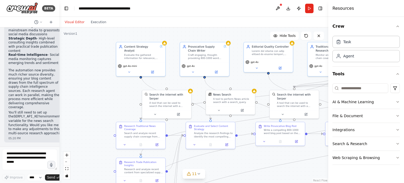
click at [249, 37] on div ".deletable-edge-delete-btn { width: 20px; height: 20px; border: 0px solid #ffff…" at bounding box center [193, 104] width 269 height 155
click at [317, 8] on button "Toggle Right Sidebar" at bounding box center [320, 8] width 7 height 7
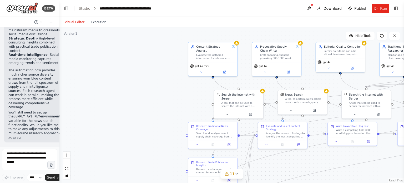
drag, startPoint x: 303, startPoint y: 30, endPoint x: 375, endPoint y: 30, distance: 72.3
click at [375, 30] on div ".deletable-edge-delete-btn { width: 20px; height: 20px; border: 0px solid #ffff…" at bounding box center [231, 104] width 344 height 155
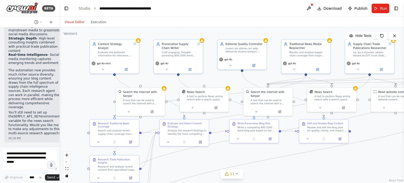
drag, startPoint x: 127, startPoint y: 62, endPoint x: 65, endPoint y: 59, distance: 61.9
click at [65, 59] on div ".deletable-edge-delete-btn { width: 20px; height: 20px; border: 0px solid #ffff…" at bounding box center [231, 104] width 344 height 155
click at [234, 171] on button "11" at bounding box center [231, 174] width 23 height 10
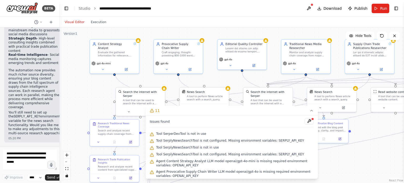
drag, startPoint x: 307, startPoint y: 122, endPoint x: 186, endPoint y: 143, distance: 123.1
click at [186, 143] on div "Issues found Tool SerperDevTool is not in use Tool SerplyNewsSearchTool is not …" at bounding box center [232, 146] width 172 height 63
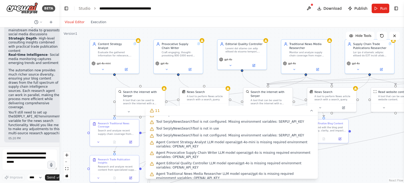
scroll to position [0, 0]
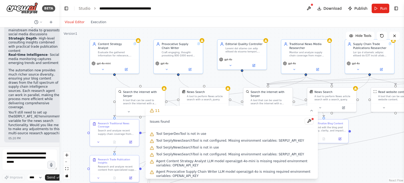
click at [362, 164] on div ".deletable-edge-delete-btn { width: 20px; height: 20px; border: 0px solid #ffff…" at bounding box center [231, 104] width 344 height 155
click at [91, 99] on div ".deletable-edge-delete-btn { width: 20px; height: 20px; border: 0px solid #ffff…" at bounding box center [231, 104] width 344 height 155
click at [308, 121] on button at bounding box center [309, 121] width 9 height 6
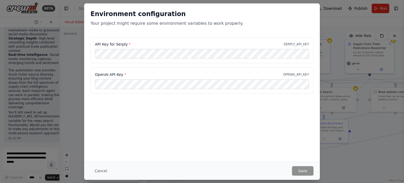
click at [280, 72] on div "OpenAI API Key * OPENAI_API_KEY" at bounding box center [202, 74] width 214 height 5
click at [102, 169] on button "Cancel" at bounding box center [100, 170] width 21 height 9
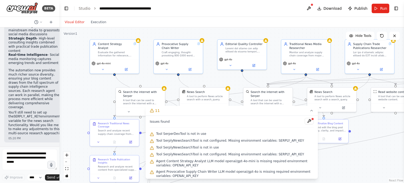
click at [73, 93] on div ".deletable-edge-delete-btn { width: 20px; height: 20px; border: 0px solid #ffff…" at bounding box center [231, 104] width 344 height 155
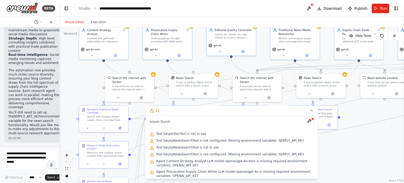
drag, startPoint x: 91, startPoint y: 97, endPoint x: 81, endPoint y: 83, distance: 17.6
click at [81, 83] on div ".deletable-edge-delete-btn { width: 20px; height: 20px; border: 0px solid #ffff…" at bounding box center [231, 104] width 344 height 155
click at [94, 52] on button at bounding box center [92, 54] width 23 height 5
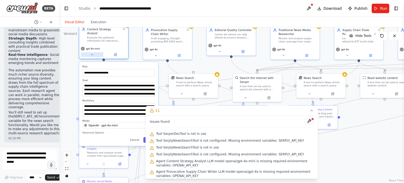
click at [95, 52] on button at bounding box center [92, 54] width 23 height 5
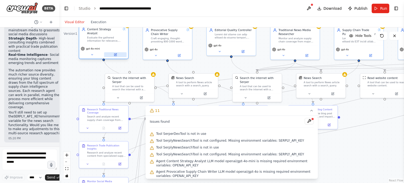
click at [113, 52] on button at bounding box center [115, 54] width 23 height 5
click at [120, 52] on button at bounding box center [115, 54] width 23 height 5
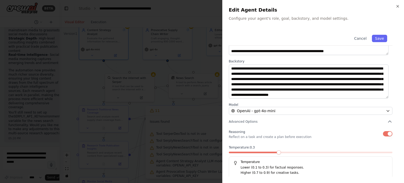
scroll to position [55, 0]
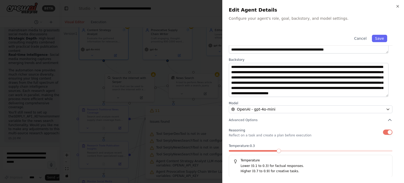
click at [387, 134] on div "Reasoning Reflect on a task and create a plan before execution" at bounding box center [311, 132] width 164 height 11
click at [385, 133] on button "button" at bounding box center [387, 131] width 9 height 5
click at [384, 133] on button "button" at bounding box center [387, 131] width 9 height 5
click at [381, 40] on button "Save" at bounding box center [379, 38] width 15 height 7
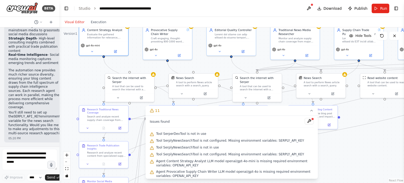
click at [79, 101] on div ".deletable-edge-delete-btn { width: 20px; height: 20px; border: 0px solid #ffff…" at bounding box center [231, 104] width 344 height 155
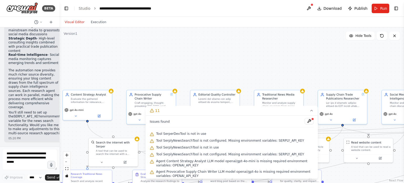
drag, startPoint x: 382, startPoint y: 118, endPoint x: 365, endPoint y: 182, distance: 66.4
click at [365, 182] on div ".deletable-edge-delete-btn { width: 20px; height: 20px; border: 0px solid #ffff…" at bounding box center [231, 104] width 344 height 155
click at [218, 57] on div ".deletable-edge-delete-btn { width: 20px; height: 20px; border: 0px solid #ffff…" at bounding box center [231, 104] width 344 height 155
click at [379, 10] on button "Run" at bounding box center [381, 8] width 18 height 9
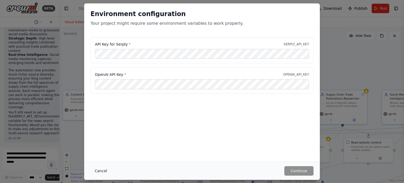
click at [106, 170] on button "Cancel" at bounding box center [100, 170] width 21 height 9
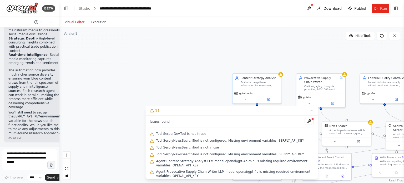
drag, startPoint x: 171, startPoint y: 67, endPoint x: 331, endPoint y: 52, distance: 160.9
click at [331, 52] on div ".deletable-edge-delete-btn { width: 20px; height: 20px; border: 0px solid #ffff…" at bounding box center [231, 104] width 344 height 155
click at [356, 38] on button "Hide Tools" at bounding box center [360, 36] width 29 height 8
click at [356, 38] on button "Show Tools" at bounding box center [359, 36] width 30 height 8
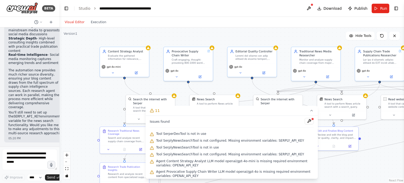
drag, startPoint x: 342, startPoint y: 49, endPoint x: 209, endPoint y: 23, distance: 135.1
click at [209, 23] on div "Visual Editor Execution Version 1 Hide Tools .deletable-edge-delete-btn { width…" at bounding box center [231, 100] width 344 height 166
click at [312, 110] on icon at bounding box center [311, 110] width 4 height 4
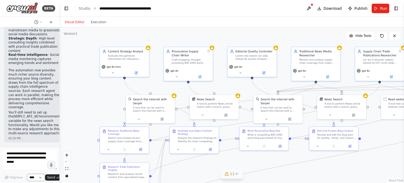
click at [34, 179] on select "****" at bounding box center [36, 177] width 18 height 7
click at [27, 174] on select "****" at bounding box center [36, 177] width 18 height 7
click at [40, 22] on icon at bounding box center [40, 22] width 3 height 3
click at [73, 74] on div ".deletable-edge-delete-btn { width: 20px; height: 20px; border: 0px solid #ffff…" at bounding box center [231, 104] width 344 height 155
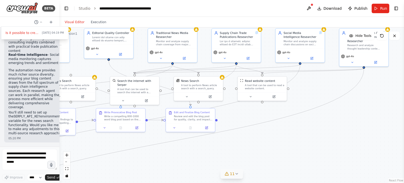
drag, startPoint x: 321, startPoint y: 169, endPoint x: 180, endPoint y: 150, distance: 141.9
click at [180, 150] on div ".deletable-edge-delete-btn { width: 20px; height: 20px; border: 0px solid #ffff…" at bounding box center [231, 104] width 344 height 155
drag, startPoint x: 333, startPoint y: 99, endPoint x: 272, endPoint y: 119, distance: 64.2
click at [272, 119] on icon "Edge from 15643001-77d1-4f40-83b3-38d3cbf73259 to 2a01e1e1-0a01-44cd-b6e4-0412d…" at bounding box center [172, 141] width 383 height 145
click at [357, 116] on div ".deletable-edge-delete-btn { width: 20px; height: 20px; border: 0px solid #ffff…" at bounding box center [231, 104] width 344 height 155
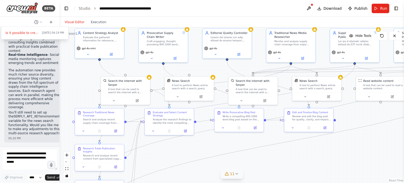
drag, startPoint x: 102, startPoint y: 150, endPoint x: 220, endPoint y: 150, distance: 118.3
click at [220, 150] on div ".deletable-edge-delete-btn { width: 20px; height: 20px; border: 0px solid #ffff…" at bounding box center [231, 104] width 344 height 155
click at [397, 7] on button "Toggle Right Sidebar" at bounding box center [395, 8] width 7 height 7
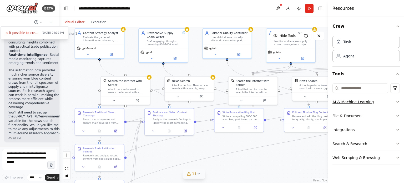
click at [396, 101] on icon "button" at bounding box center [397, 102] width 4 height 4
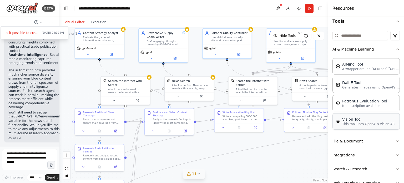
scroll to position [26, 0]
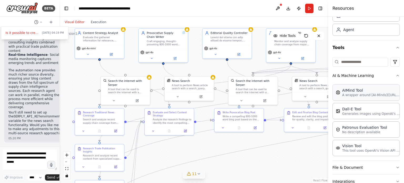
click at [359, 96] on p "A wrapper around [AI-Minds](https://mindsdb.com/minds). Useful for when you nee…" at bounding box center [371, 95] width 58 height 4
click at [374, 88] on div "AIMind Tool" at bounding box center [371, 90] width 58 height 5
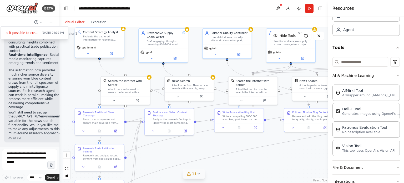
click at [123, 50] on div "gpt-4o-mini" at bounding box center [99, 51] width 49 height 14
drag, startPoint x: 265, startPoint y: 161, endPoint x: 238, endPoint y: 153, distance: 27.8
click at [238, 153] on div "AIMind Tool" at bounding box center [234, 152] width 16 height 4
click at [236, 168] on button at bounding box center [231, 167] width 23 height 5
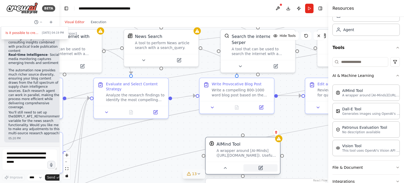
click at [259, 166] on icon at bounding box center [260, 167] width 5 height 5
click at [276, 132] on icon at bounding box center [276, 132] width 2 height 3
click at [266, 133] on button "Confirm" at bounding box center [261, 132] width 19 height 6
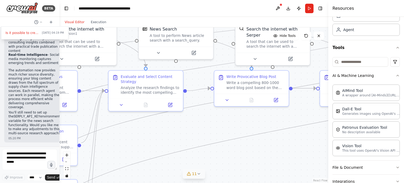
drag, startPoint x: 284, startPoint y: 148, endPoint x: 302, endPoint y: 145, distance: 19.0
click at [302, 145] on div ".deletable-edge-delete-btn { width: 20px; height: 20px; border: 0px solid #ffff…" at bounding box center [193, 104] width 269 height 155
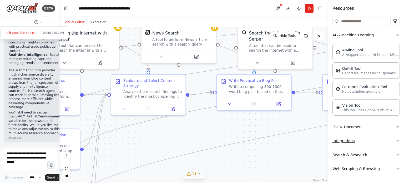
scroll to position [67, 0]
click at [395, 138] on icon "button" at bounding box center [397, 140] width 4 height 4
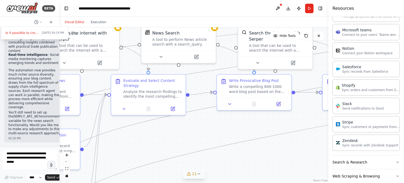
scroll to position [419, 0]
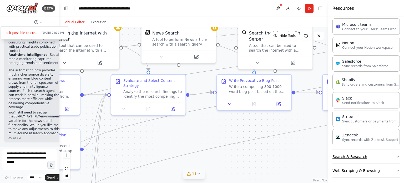
click at [395, 154] on icon "button" at bounding box center [397, 156] width 4 height 4
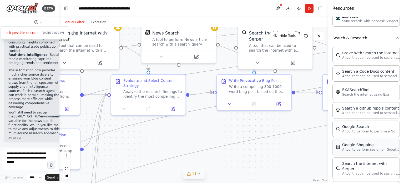
scroll to position [550, 0]
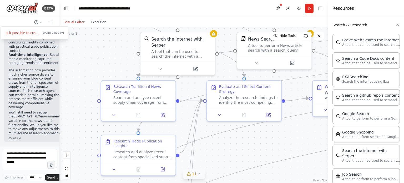
drag, startPoint x: 162, startPoint y: 130, endPoint x: 258, endPoint y: 136, distance: 95.9
click at [258, 136] on div ".deletable-edge-delete-btn { width: 20px; height: 20px; border: 0px solid #ffff…" at bounding box center [193, 104] width 269 height 155
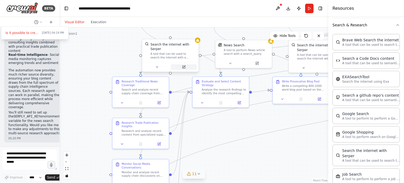
click at [183, 65] on icon at bounding box center [184, 66] width 2 height 2
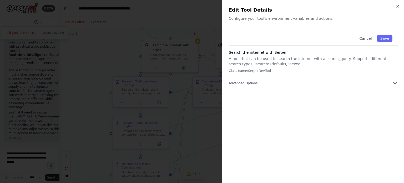
click at [246, 80] on div "Cancel Save Search the internet with Serper A tool that can be used to search t…" at bounding box center [313, 57] width 169 height 56
click at [247, 82] on span "Advanced Options" at bounding box center [243, 83] width 29 height 4
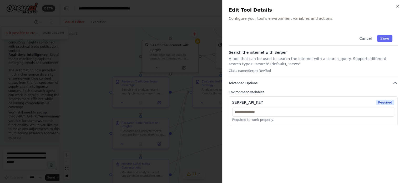
click at [396, 83] on icon "button" at bounding box center [394, 82] width 5 height 5
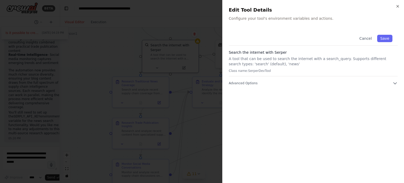
click at [333, 62] on p "A tool that can be used to search the internet with a search_query. Supports di…" at bounding box center [313, 61] width 169 height 11
click at [333, 60] on p "A tool that can be used to search the internet with a search_query. Supports di…" at bounding box center [313, 61] width 169 height 11
drag, startPoint x: 285, startPoint y: 69, endPoint x: 251, endPoint y: 69, distance: 33.9
click at [251, 69] on p "Class name: SerperDevTool" at bounding box center [313, 71] width 169 height 4
click at [252, 65] on p "A tool that can be used to search the internet with a search_query. Supports di…" at bounding box center [313, 61] width 169 height 11
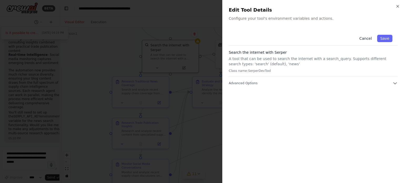
click at [370, 39] on button "Cancel" at bounding box center [365, 38] width 19 height 7
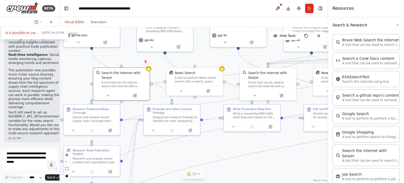
drag, startPoint x: 205, startPoint y: 66, endPoint x: 156, endPoint y: 94, distance: 56.2
click at [156, 94] on div ".deletable-edge-delete-btn { width: 20px; height: 20px; border: 0px solid #ffff…" at bounding box center [193, 104] width 269 height 155
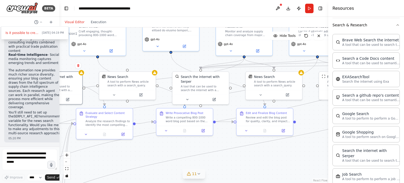
drag, startPoint x: 265, startPoint y: 57, endPoint x: 198, endPoint y: 61, distance: 67.4
click at [198, 61] on div ".deletable-edge-delete-btn { width: 20px; height: 20px; border: 0px solid #ffff…" at bounding box center [193, 104] width 269 height 155
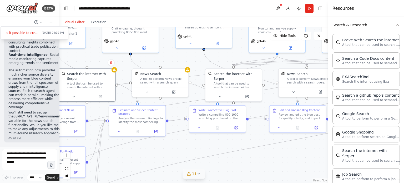
drag, startPoint x: 154, startPoint y: 64, endPoint x: 186, endPoint y: 61, distance: 33.0
click at [186, 61] on div ".deletable-edge-delete-btn { width: 20px; height: 20px; border: 0px solid #ffff…" at bounding box center [193, 104] width 269 height 155
click at [190, 66] on div ".deletable-edge-delete-btn { width: 20px; height: 20px; border: 0px solid #ffff…" at bounding box center [193, 104] width 269 height 155
click at [149, 93] on button at bounding box center [147, 91] width 26 height 6
click at [166, 119] on div at bounding box center [167, 120] width 3 height 3
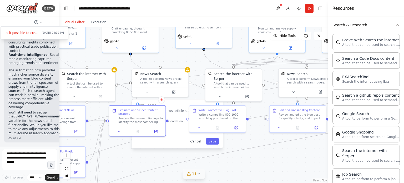
click at [196, 138] on button "Cancel" at bounding box center [195, 141] width 16 height 6
click at [197, 139] on div ".deletable-edge-delete-btn { width: 20px; height: 20px; border: 0px solid #ffff…" at bounding box center [193, 104] width 269 height 155
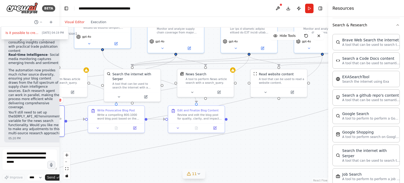
drag, startPoint x: 274, startPoint y: 151, endPoint x: 173, endPoint y: 151, distance: 101.5
click at [173, 151] on div ".deletable-edge-delete-btn { width: 20px; height: 20px; border: 0px solid #ffff…" at bounding box center [193, 104] width 269 height 155
drag, startPoint x: 289, startPoint y: 119, endPoint x: 291, endPoint y: 147, distance: 28.7
click at [291, 147] on div ".deletable-edge-delete-btn { width: 20px; height: 20px; border: 0px solid #ffff…" at bounding box center [193, 104] width 269 height 155
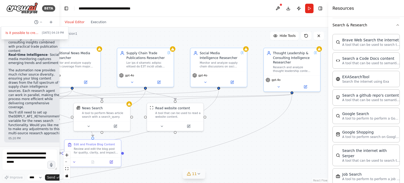
drag, startPoint x: 301, startPoint y: 121, endPoint x: 197, endPoint y: 155, distance: 109.0
click at [197, 155] on div ".deletable-edge-delete-btn { width: 20px; height: 20px; border: 0px solid #ffff…" at bounding box center [193, 104] width 269 height 155
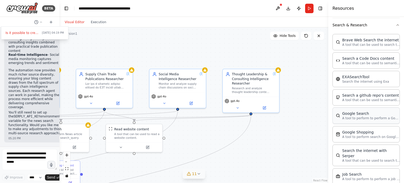
drag, startPoint x: 263, startPoint y: 109, endPoint x: 337, endPoint y: 119, distance: 74.6
click at [333, 121] on div "BETA Is it possible to create multiple Supply Chain Research Specialist agents,…" at bounding box center [202, 91] width 404 height 183
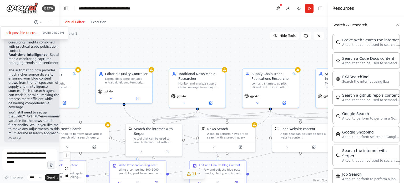
drag, startPoint x: 208, startPoint y: 40, endPoint x: 267, endPoint y: 49, distance: 59.6
click at [267, 49] on div ".deletable-edge-delete-btn { width: 20px; height: 20px; border: 0px solid #ffff…" at bounding box center [193, 104] width 269 height 155
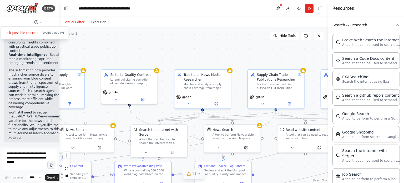
drag, startPoint x: 198, startPoint y: 42, endPoint x: 250, endPoint y: 43, distance: 51.5
click at [236, 43] on div ".deletable-edge-delete-btn { width: 20px; height: 20px; border: 0px solid #ffff…" at bounding box center [193, 104] width 269 height 155
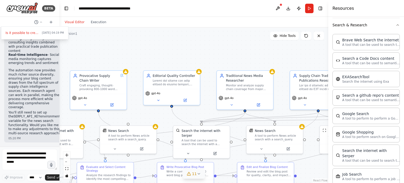
drag, startPoint x: 190, startPoint y: 36, endPoint x: 221, endPoint y: 36, distance: 31.0
click at [220, 36] on div ".deletable-edge-delete-btn { width: 20px; height: 20px; border: 0px solid #ffff…" at bounding box center [193, 104] width 269 height 155
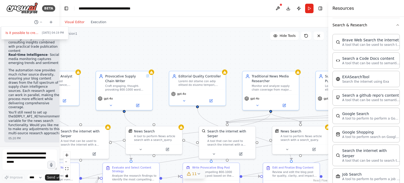
drag, startPoint x: 170, startPoint y: 46, endPoint x: 263, endPoint y: 45, distance: 93.6
click at [265, 46] on div ".deletable-edge-delete-btn { width: 20px; height: 20px; border: 0px solid #ffff…" at bounding box center [193, 104] width 269 height 155
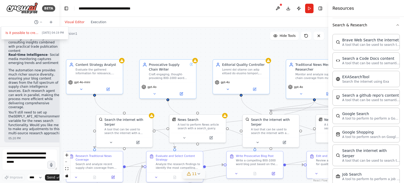
drag, startPoint x: 197, startPoint y: 54, endPoint x: 146, endPoint y: 43, distance: 52.8
click at [146, 43] on div ".deletable-edge-delete-btn { width: 20px; height: 20px; border: 0px solid #ffff…" at bounding box center [193, 104] width 269 height 155
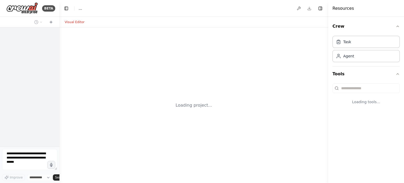
select select "****"
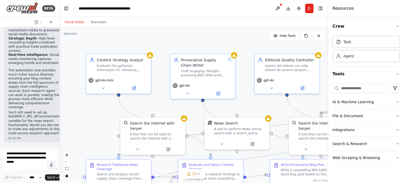
scroll to position [1688, 0]
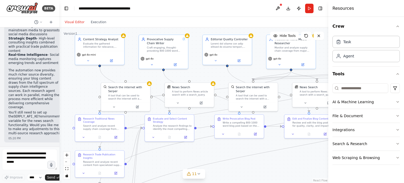
drag, startPoint x: 89, startPoint y: 120, endPoint x: 79, endPoint y: 87, distance: 35.6
click at [79, 87] on div ".deletable-edge-delete-btn { width: 20px; height: 20px; border: 0px solid #ffff…" at bounding box center [193, 104] width 269 height 155
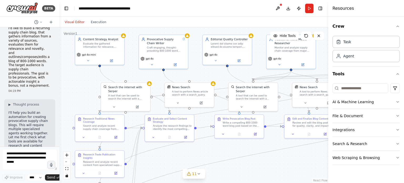
scroll to position [0, 0]
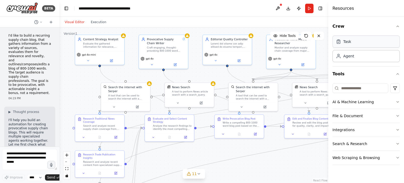
click at [350, 43] on div "Task" at bounding box center [365, 41] width 67 height 12
click at [349, 58] on div "Agent" at bounding box center [348, 55] width 11 height 5
click at [395, 89] on html "BETA I'd like to build a recurring supply chain blog, that gathers information …" at bounding box center [202, 91] width 404 height 183
click at [366, 121] on div "Integrations" at bounding box center [374, 118] width 48 height 8
click at [397, 128] on icon "button" at bounding box center [397, 130] width 4 height 4
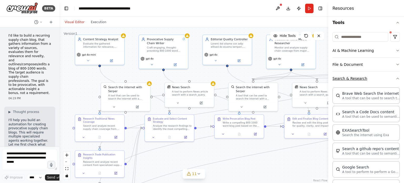
scroll to position [53, 0]
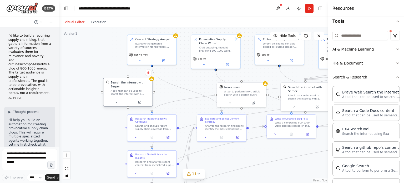
drag, startPoint x: 117, startPoint y: 86, endPoint x: 118, endPoint y: 83, distance: 3.6
click at [118, 83] on div "Search the internet with Serper" at bounding box center [130, 84] width 39 height 8
click at [106, 68] on div ".deletable-edge-delete-btn { width: 20px; height: 20px; border: 0px solid #ffff…" at bounding box center [193, 104] width 269 height 155
click at [253, 88] on div "News Search" at bounding box center [241, 90] width 39 height 4
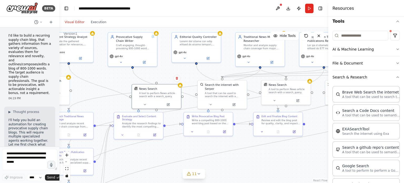
drag, startPoint x: 297, startPoint y: 150, endPoint x: 213, endPoint y: 147, distance: 83.6
click at [213, 147] on div ".deletable-edge-delete-btn { width: 20px; height: 20px; border: 0px solid #ffff…" at bounding box center [193, 104] width 269 height 155
drag, startPoint x: 232, startPoint y: 83, endPoint x: 235, endPoint y: 80, distance: 3.4
click at [235, 80] on div "Search the internet with Serper" at bounding box center [225, 82] width 39 height 8
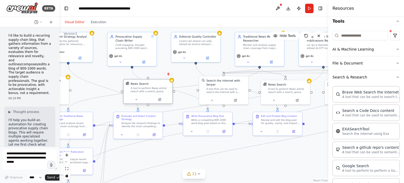
drag, startPoint x: 161, startPoint y: 87, endPoint x: 154, endPoint y: 83, distance: 8.4
click at [154, 83] on div "News Search" at bounding box center [150, 84] width 39 height 4
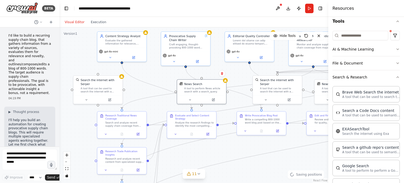
drag, startPoint x: 107, startPoint y: 77, endPoint x: 161, endPoint y: 76, distance: 53.6
click at [161, 76] on div ".deletable-edge-delete-btn { width: 20px; height: 20px; border: 0px solid #ffff…" at bounding box center [193, 104] width 269 height 155
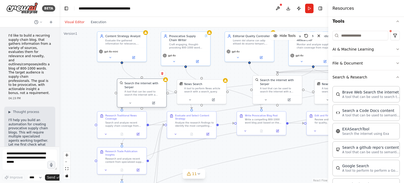
drag, startPoint x: 109, startPoint y: 78, endPoint x: 152, endPoint y: 84, distance: 42.7
click at [152, 84] on div "Search the internet with Serper" at bounding box center [143, 85] width 39 height 8
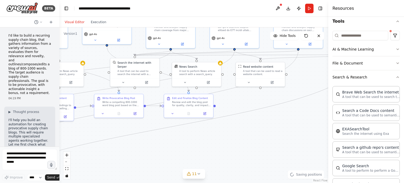
drag, startPoint x: 251, startPoint y: 151, endPoint x: 109, endPoint y: 134, distance: 143.6
click at [109, 134] on div ".deletable-edge-delete-btn { width: 20px; height: 20px; border: 0px solid #ffff…" at bounding box center [193, 104] width 269 height 155
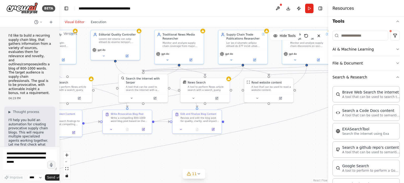
drag, startPoint x: 241, startPoint y: 104, endPoint x: 248, endPoint y: 119, distance: 15.9
click at [248, 119] on div ".deletable-edge-delete-btn { width: 20px; height: 20px; border: 0px solid #ffff…" at bounding box center [193, 104] width 269 height 155
click at [218, 83] on div "News Search" at bounding box center [209, 82] width 39 height 4
click at [282, 80] on div "Read website content" at bounding box center [268, 82] width 39 height 4
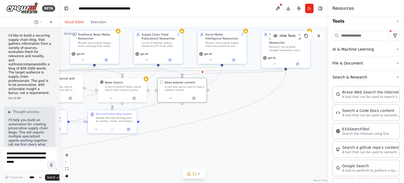
drag, startPoint x: 307, startPoint y: 127, endPoint x: 222, endPoint y: 127, distance: 84.7
click at [222, 127] on div ".deletable-edge-delete-btn { width: 20px; height: 20px; border: 0px solid #ffff…" at bounding box center [193, 104] width 269 height 155
drag, startPoint x: 196, startPoint y: 78, endPoint x: 230, endPoint y: 84, distance: 35.2
click at [230, 84] on div ".deletable-edge-delete-btn { width: 20px; height: 20px; border: 0px solid #ffff…" at bounding box center [193, 104] width 269 height 155
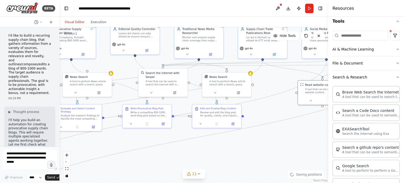
drag, startPoint x: 161, startPoint y: 86, endPoint x: 273, endPoint y: 77, distance: 112.8
click at [273, 77] on div ".deletable-edge-delete-btn { width: 20px; height: 20px; border: 0px solid #ffff…" at bounding box center [193, 104] width 269 height 155
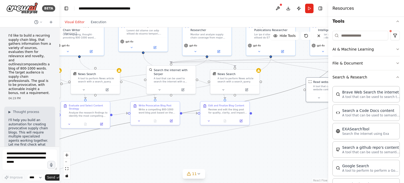
click at [271, 95] on icon "Edge from 222ed13b-82d2-44e6-8081-908a14fc8461 to 4c0e9d7f-99d7-4d6a-91c6-e4a19…" at bounding box center [175, 114] width 319 height 113
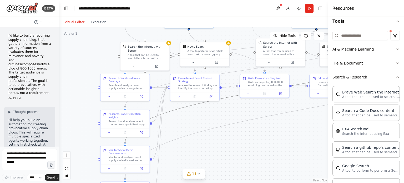
drag, startPoint x: 117, startPoint y: 140, endPoint x: 226, endPoint y: 112, distance: 112.7
click at [226, 112] on div ".deletable-edge-delete-btn { width: 20px; height: 20px; border: 0px solid #ffff…" at bounding box center [193, 104] width 269 height 155
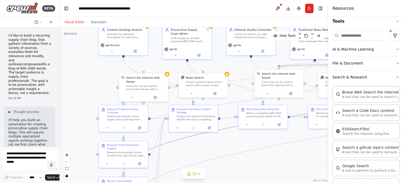
drag, startPoint x: 226, startPoint y: 112, endPoint x: 225, endPoint y: 143, distance: 31.1
click at [225, 143] on div ".deletable-edge-delete-btn { width: 20px; height: 20px; border: 0px solid #ffff…" at bounding box center [193, 104] width 269 height 155
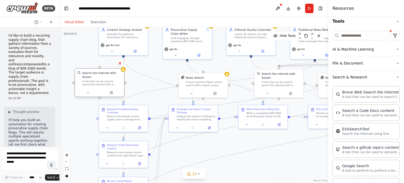
drag, startPoint x: 138, startPoint y: 81, endPoint x: 94, endPoint y: 77, distance: 44.4
click at [94, 80] on div "A tool that can be used to search the internet with a search_query. Supports di…" at bounding box center [101, 83] width 39 height 6
click at [146, 76] on icon "Edge from 65d43de7-3a0b-43f6-889f-e870048ce1b1 to f615d678-86ea-4ffa-b833-0b4b4…" at bounding box center [158, 79] width 70 height 45
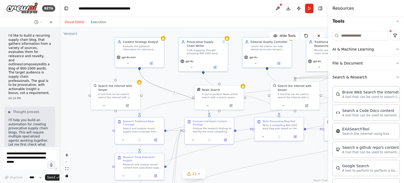
drag, startPoint x: 138, startPoint y: 82, endPoint x: 154, endPoint y: 94, distance: 20.1
click at [154, 94] on div ".deletable-edge-delete-btn { width: 20px; height: 20px; border: 0px solid #ffff…" at bounding box center [193, 104] width 269 height 155
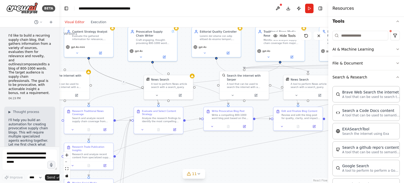
drag, startPoint x: 178, startPoint y: 83, endPoint x: 127, endPoint y: 73, distance: 51.8
click at [127, 73] on div ".deletable-edge-delete-btn { width: 20px; height: 20px; border: 0px solid #ffff…" at bounding box center [193, 104] width 269 height 155
click at [390, 33] on html "BETA I'd like to build a recurring supply chain blog, that gathers information …" at bounding box center [202, 91] width 404 height 183
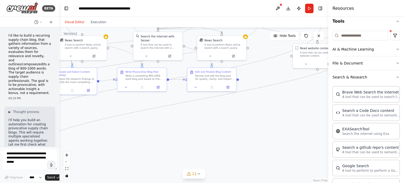
drag, startPoint x: 278, startPoint y: 164, endPoint x: 328, endPoint y: 125, distance: 63.3
click at [328, 126] on div "BETA I'd like to build a recurring supply chain blog, that gathers information …" at bounding box center [202, 91] width 404 height 183
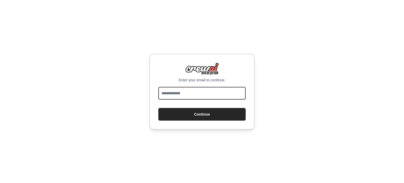
click at [196, 94] on input "email" at bounding box center [201, 93] width 87 height 13
type input "**********"
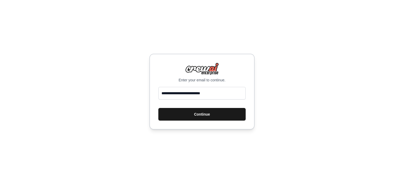
click at [199, 112] on button "Continue" at bounding box center [201, 114] width 87 height 13
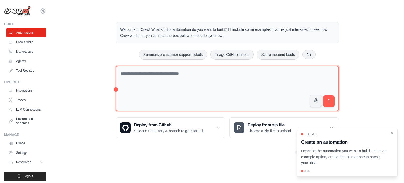
click at [144, 84] on textarea at bounding box center [227, 88] width 223 height 45
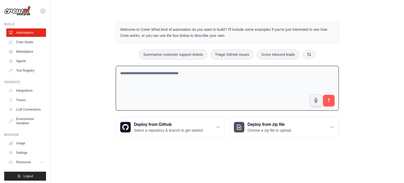
paste textarea "**********"
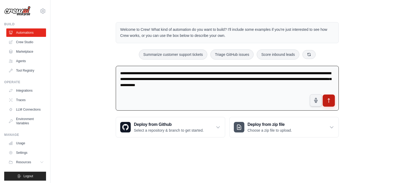
type textarea "**********"
click at [326, 103] on icon "submit" at bounding box center [329, 101] width 6 height 6
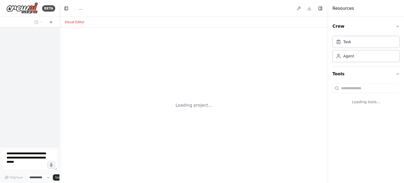
select select "****"
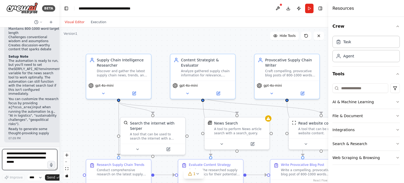
scroll to position [752, 0]
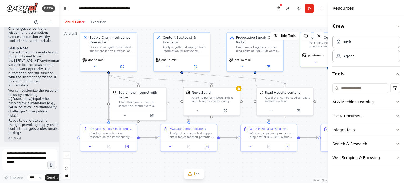
drag, startPoint x: 183, startPoint y: 56, endPoint x: 174, endPoint y: 25, distance: 32.6
click at [174, 25] on div "Visual Editor Execution Version 1 Hide Tools .deletable-edge-delete-btn { width…" at bounding box center [193, 100] width 269 height 166
click at [231, 93] on div "News Search" at bounding box center [216, 91] width 45 height 4
click at [34, 156] on textarea at bounding box center [29, 159] width 55 height 21
paste textarea "**********"
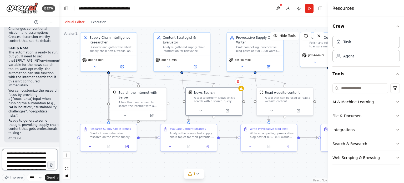
scroll to position [44, 0]
type textarea "**********"
click at [56, 176] on icon "submit" at bounding box center [57, 177] width 3 height 3
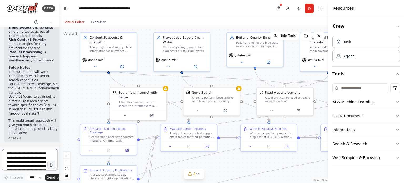
scroll to position [1785, 0]
